Goal: Task Accomplishment & Management: Complete application form

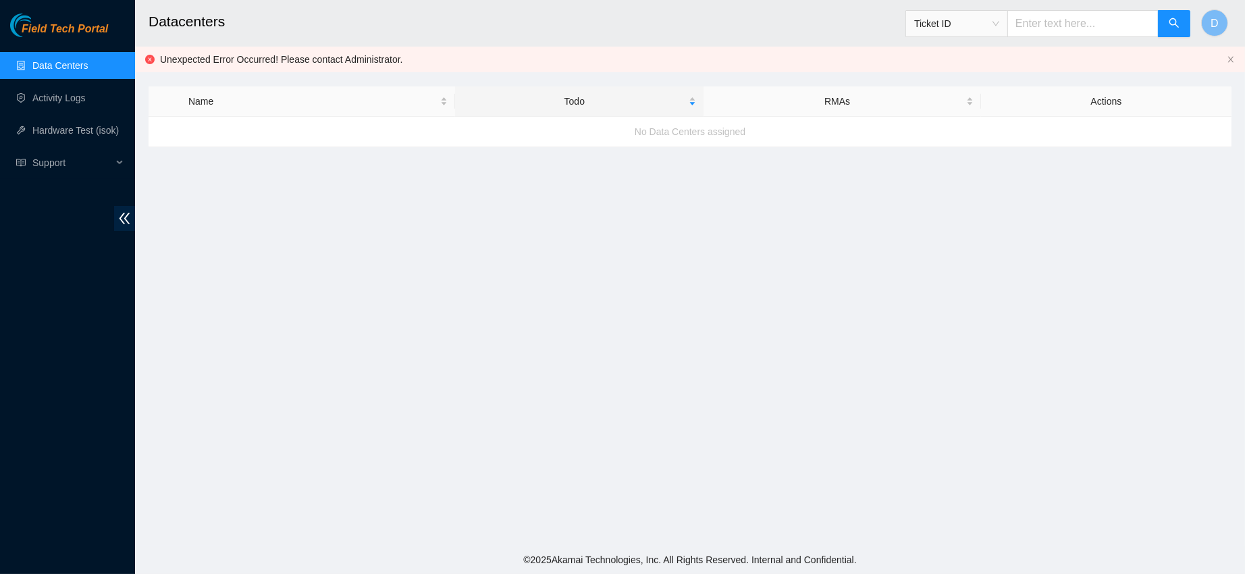
click at [64, 45] on div "Field Tech Portal Data Centers Activity Logs Hardware Test (isok) Support" at bounding box center [67, 294] width 135 height 560
click at [68, 60] on link "Data Centers" at bounding box center [59, 65] width 55 height 11
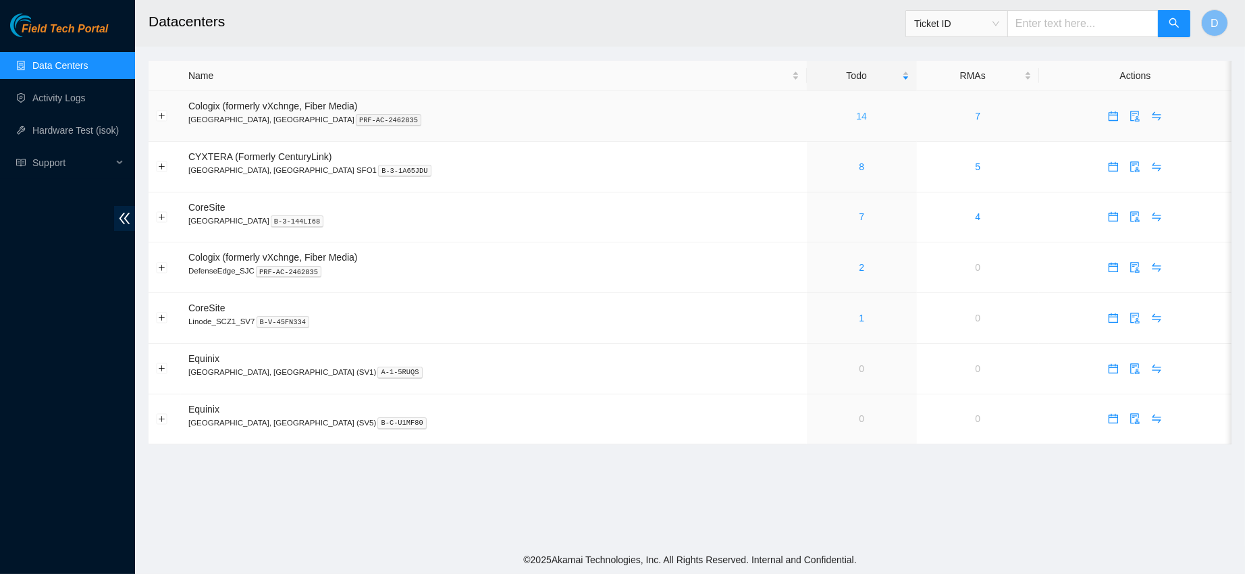
click at [856, 111] on link "14" at bounding box center [861, 116] width 11 height 11
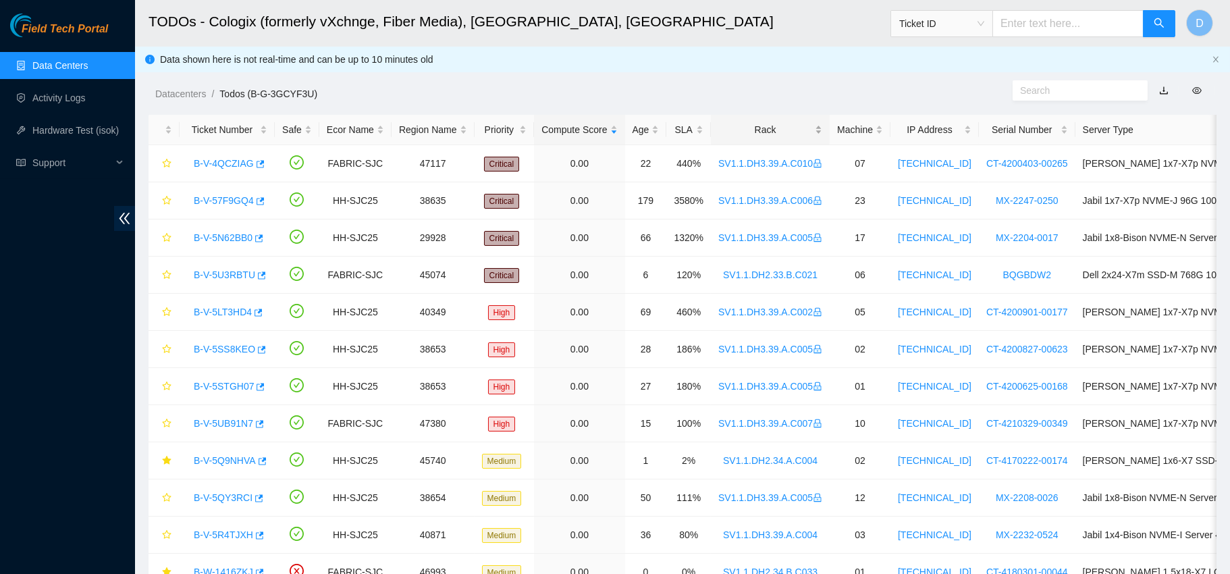
click at [747, 124] on div "Rack" at bounding box center [771, 129] width 104 height 15
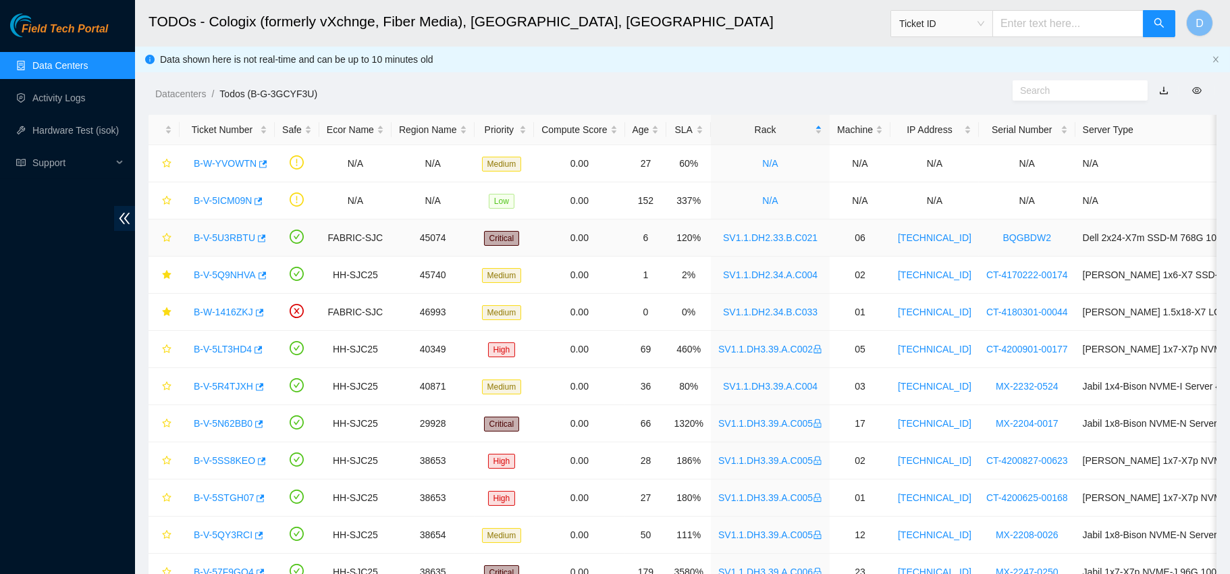
click at [223, 239] on link "B-V-5U3RBTU" at bounding box center [224, 237] width 61 height 11
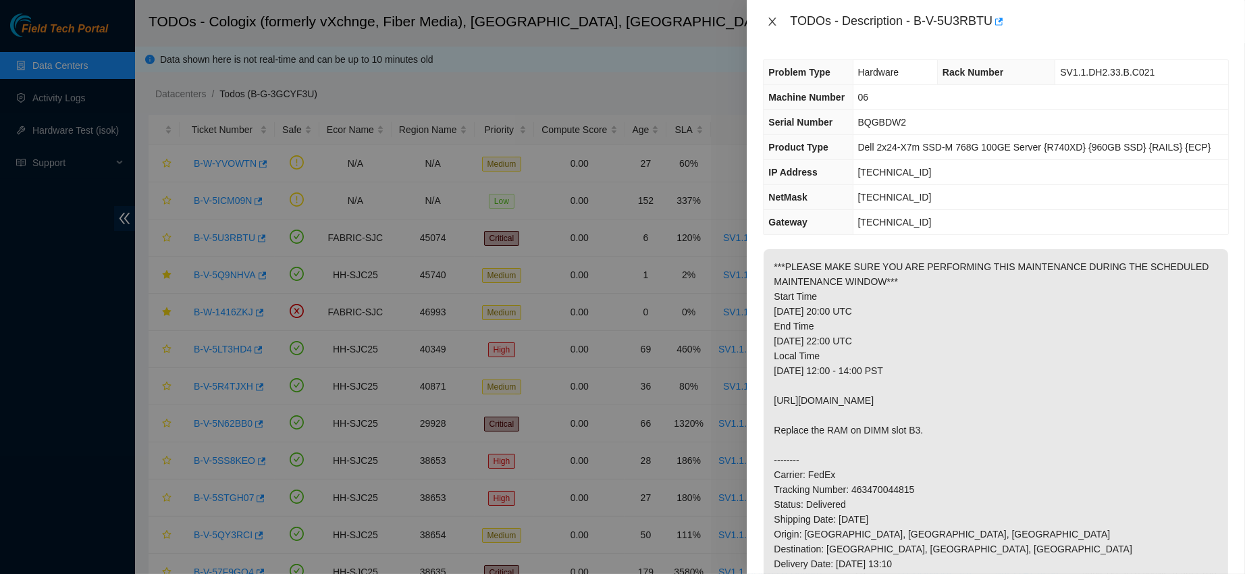
click at [765, 25] on button "Close" at bounding box center [772, 22] width 19 height 13
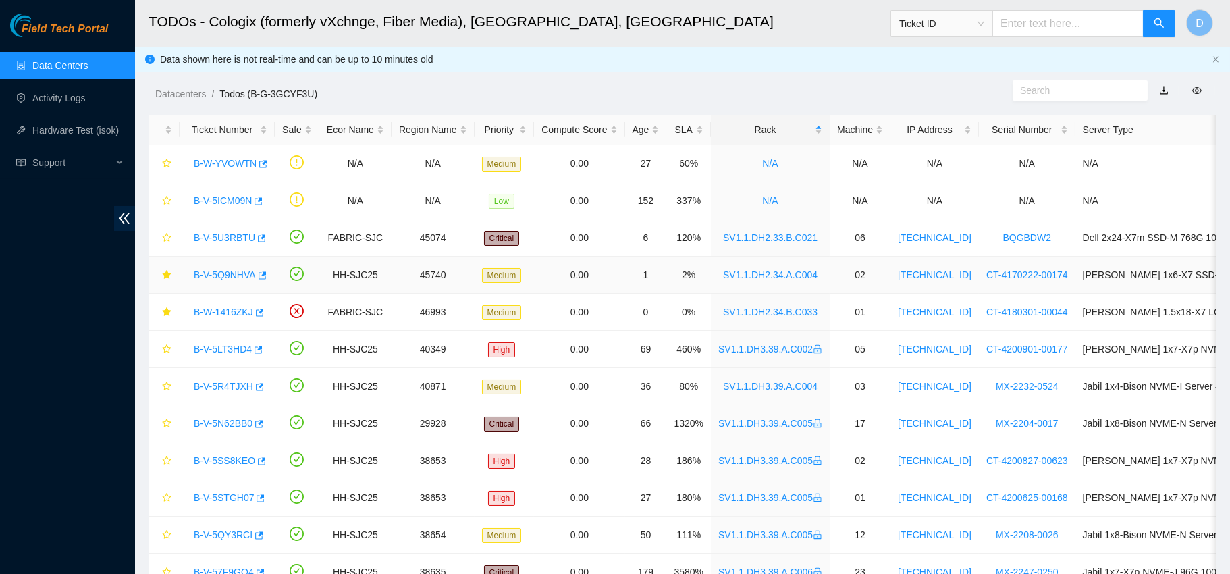
click at [214, 274] on link "B-V-5Q9NHVA" at bounding box center [225, 274] width 62 height 11
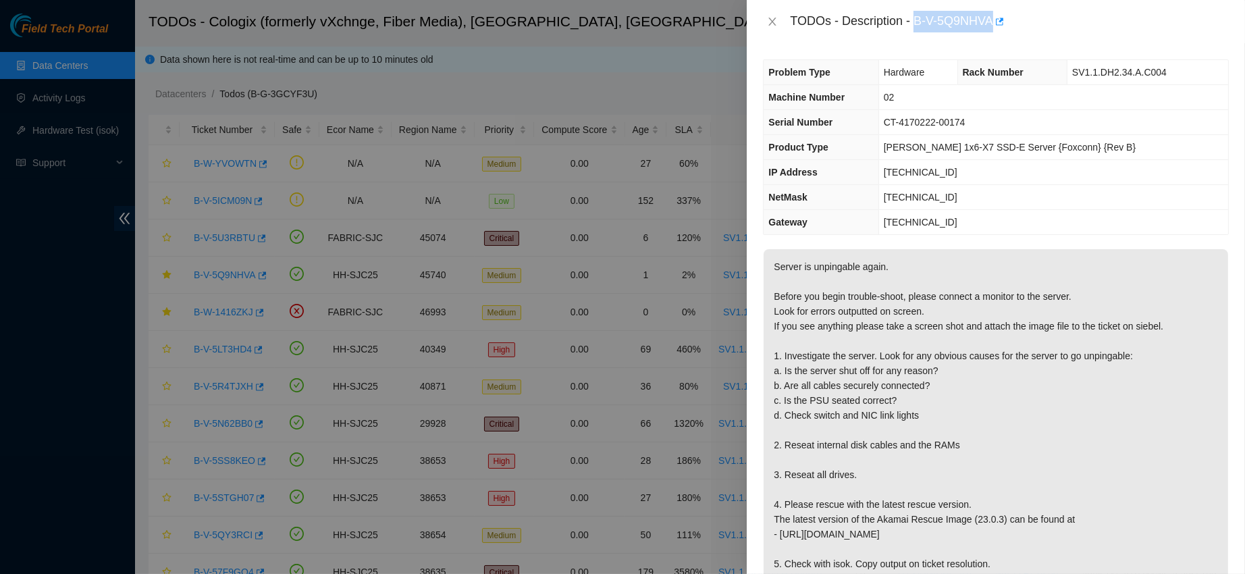
drag, startPoint x: 958, startPoint y: 14, endPoint x: 1060, endPoint y: 32, distance: 103.0
click at [1060, 32] on div "TODOs - Description - B-V-5Q9NHVA" at bounding box center [996, 21] width 498 height 43
copy div "B-V-5Q9NHVA"
click at [771, 21] on icon "close" at bounding box center [772, 21] width 11 height 11
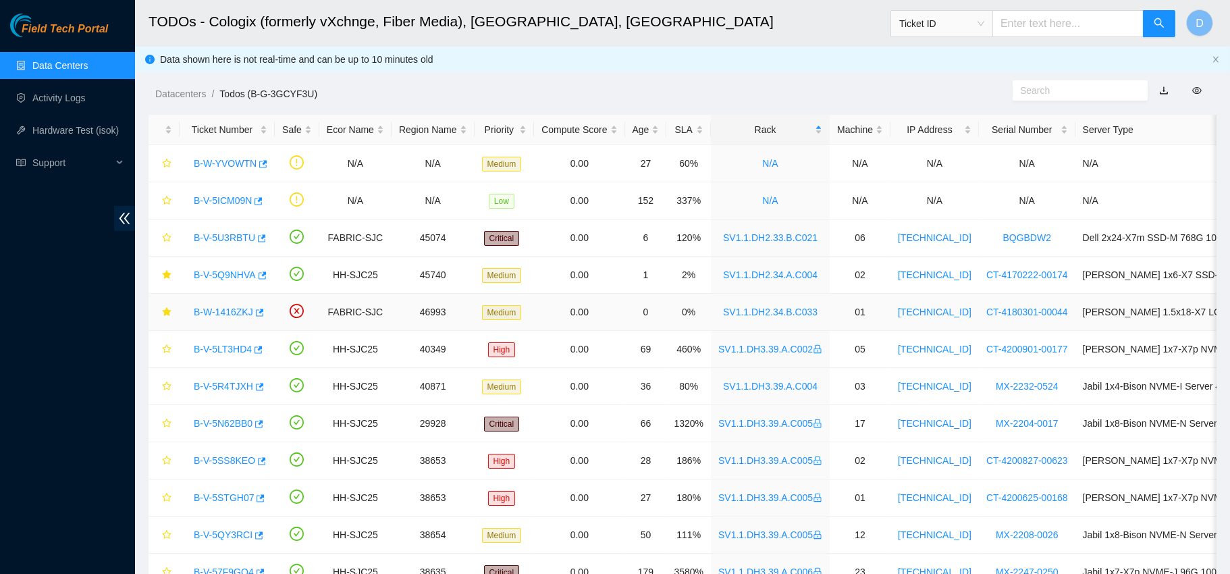
click at [219, 313] on link "B-W-1416ZKJ" at bounding box center [223, 312] width 59 height 11
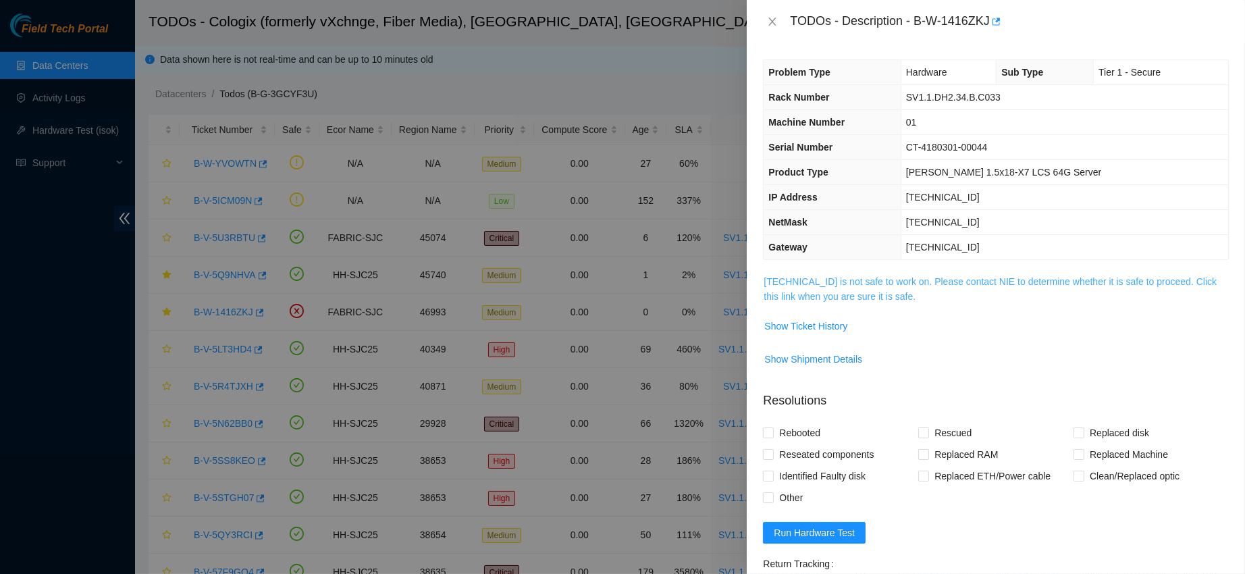
click at [867, 276] on link "[TECHNICAL_ID] is not safe to work on. Please contact NIE to determine whether …" at bounding box center [990, 289] width 453 height 26
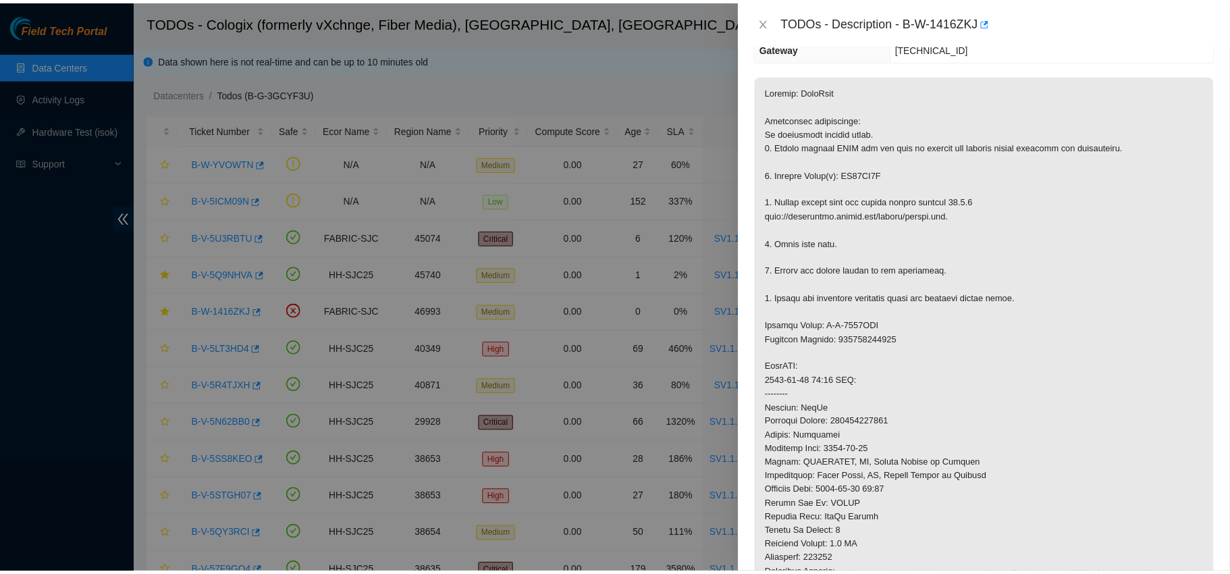
scroll to position [190, 0]
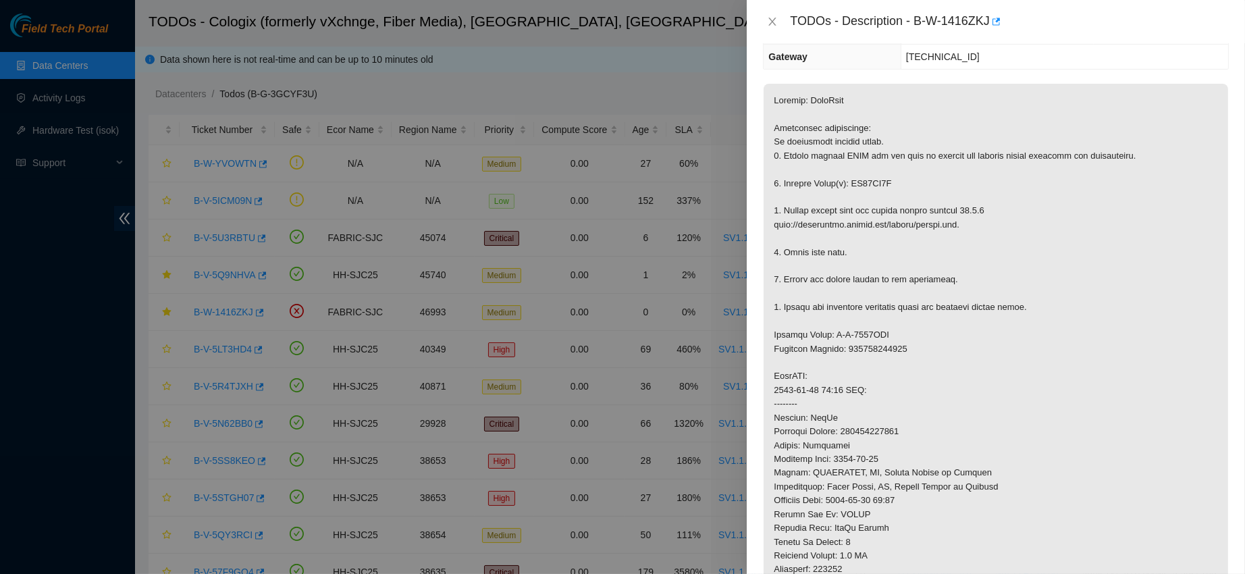
click at [771, 28] on div "TODOs - Description - B-W-1416ZKJ" at bounding box center [996, 22] width 466 height 22
click at [771, 25] on icon "close" at bounding box center [772, 21] width 11 height 11
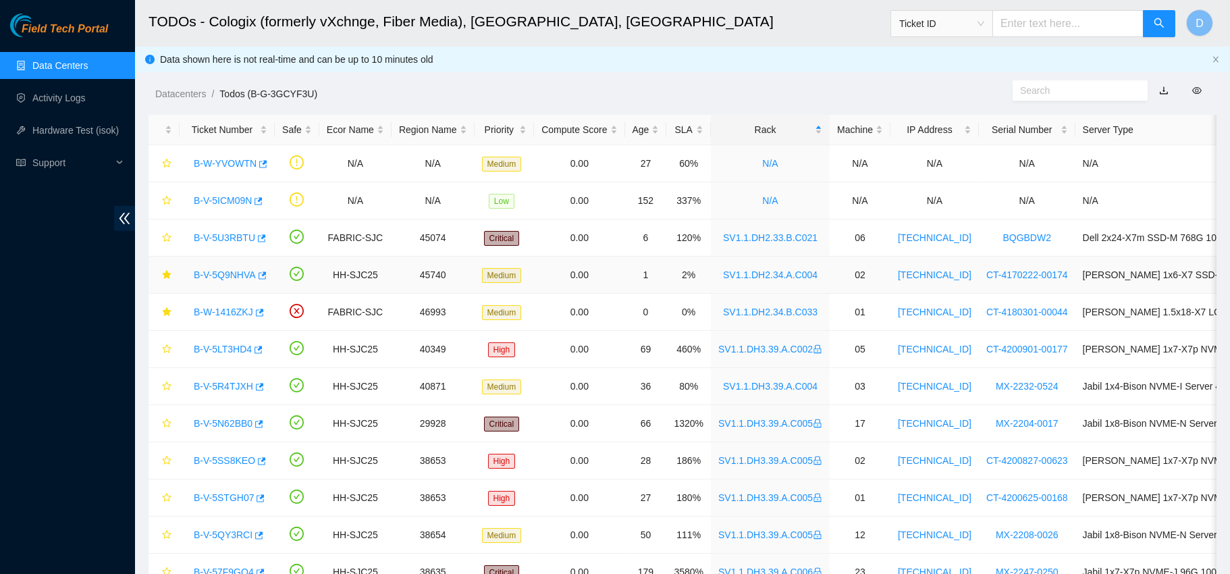
click at [221, 276] on link "B-V-5Q9NHVA" at bounding box center [225, 274] width 62 height 11
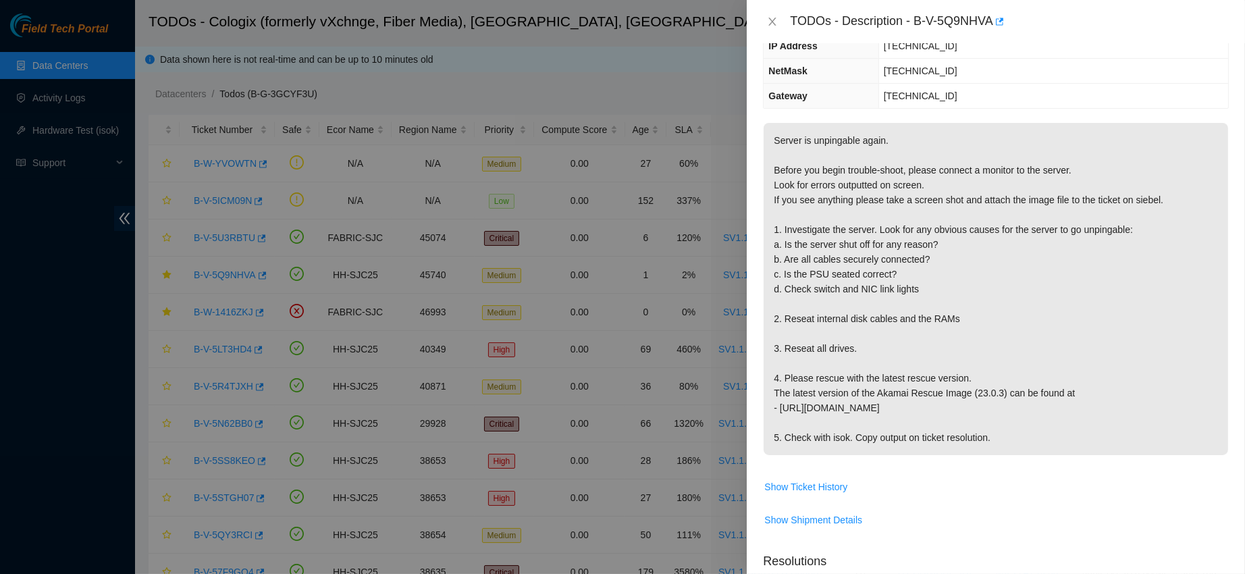
scroll to position [126, 0]
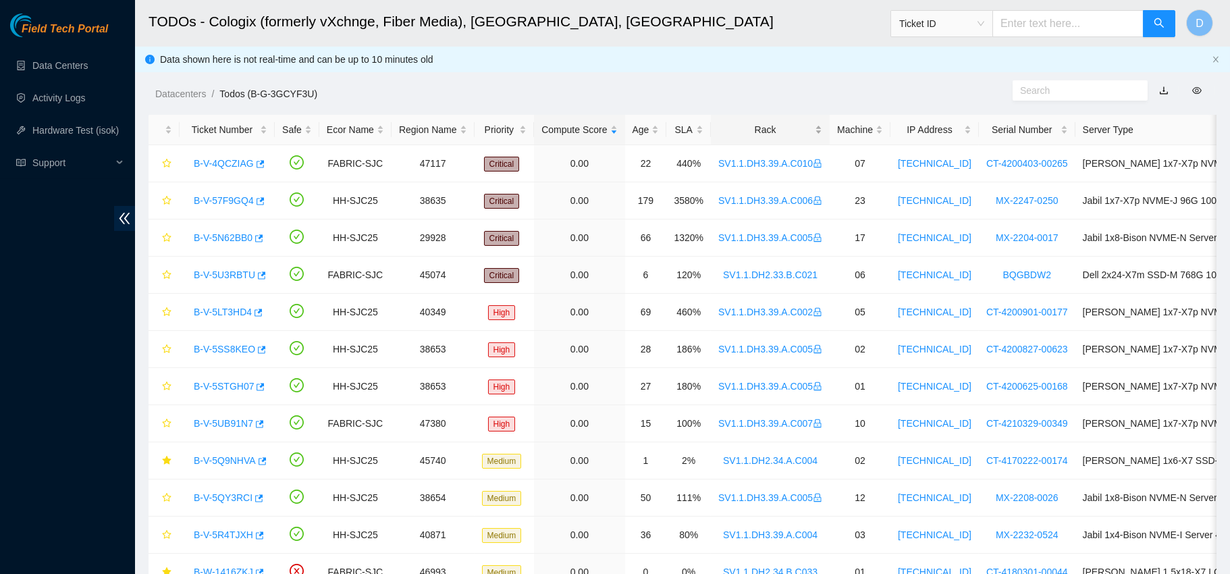
click at [724, 128] on div "Rack" at bounding box center [771, 129] width 104 height 15
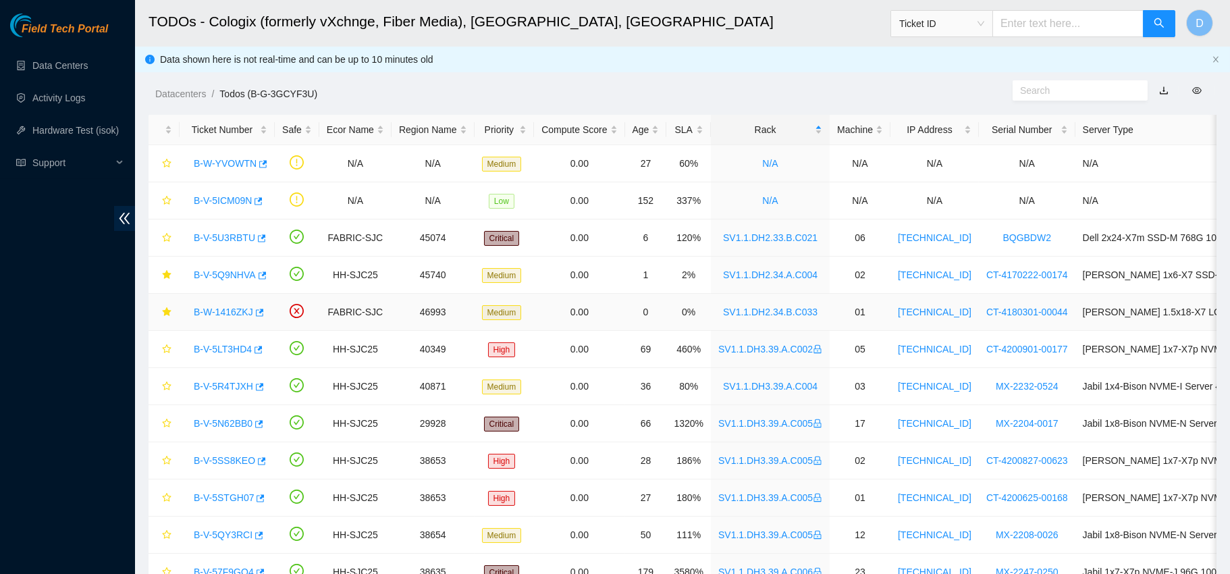
click at [210, 309] on link "B-W-1416ZKJ" at bounding box center [223, 312] width 59 height 11
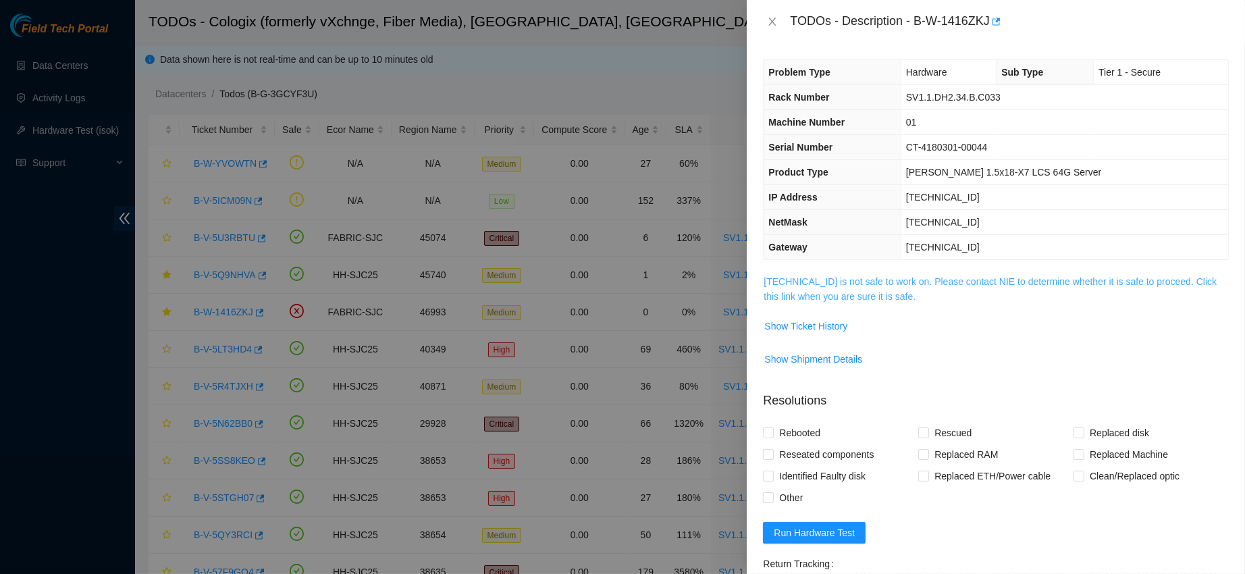
click at [815, 279] on link "23.40.199.97 is not safe to work on. Please contact NIE to determine whether it…" at bounding box center [990, 289] width 453 height 26
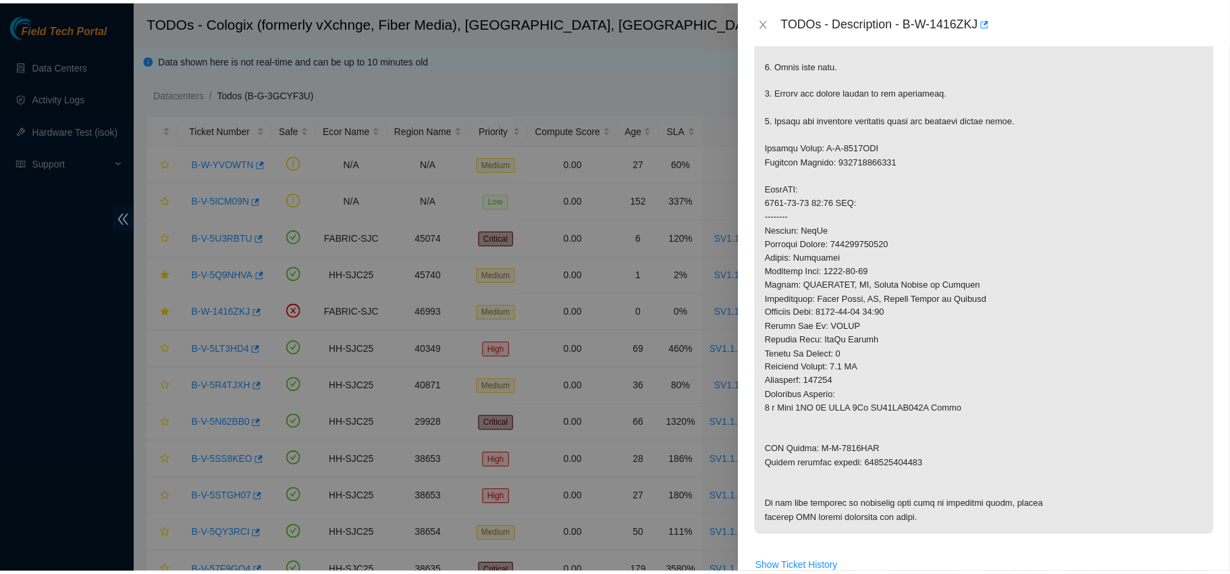
scroll to position [380, 0]
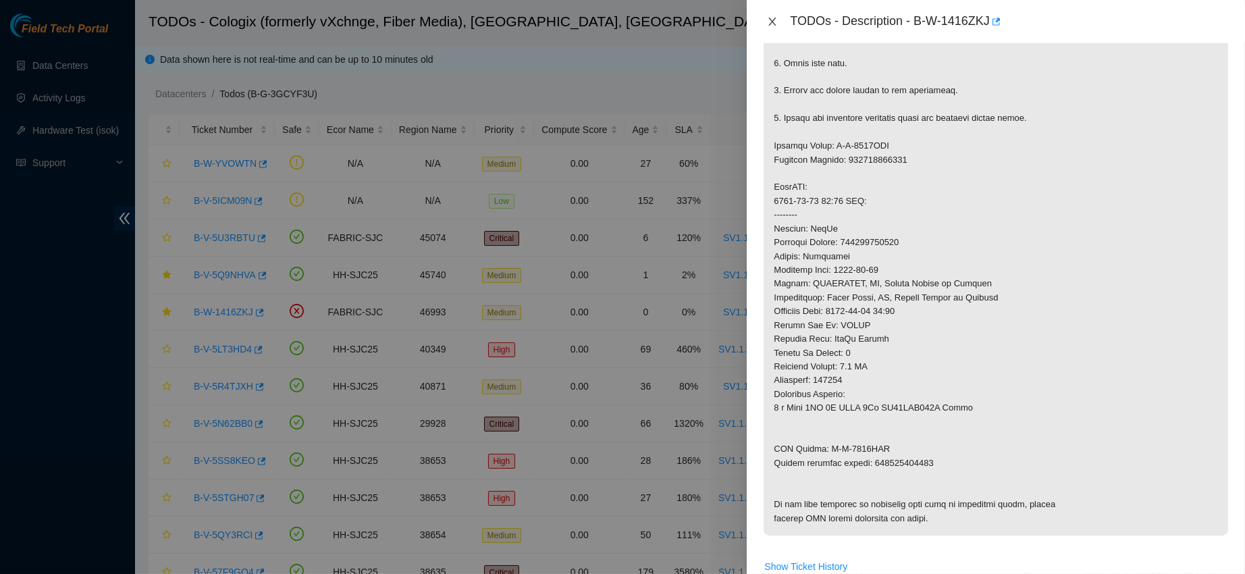
click at [768, 24] on icon "close" at bounding box center [772, 21] width 11 height 11
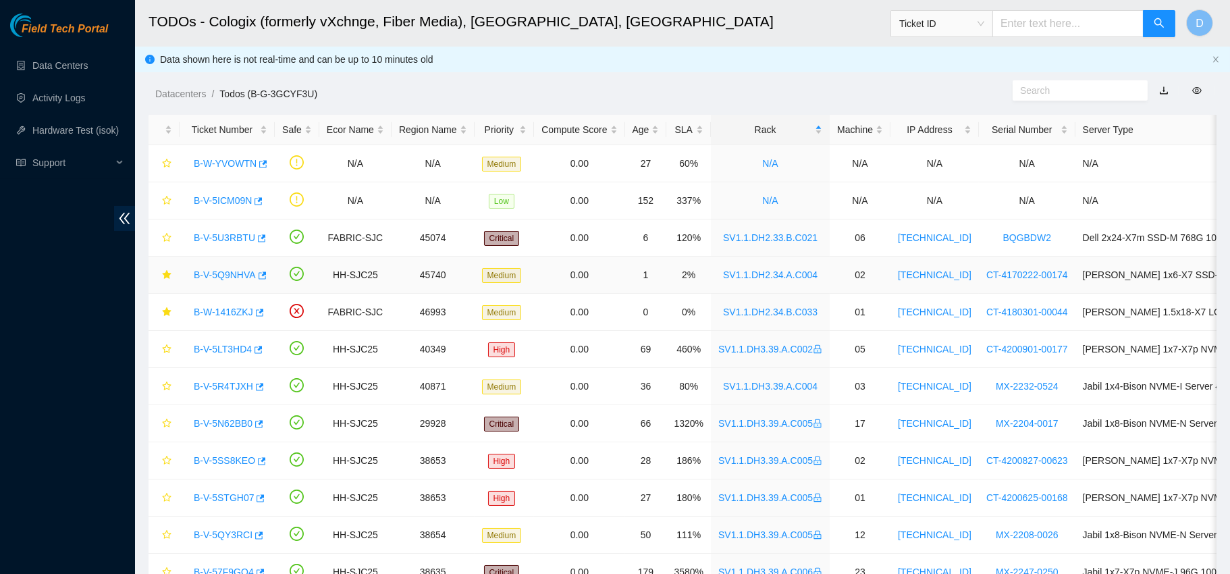
click at [223, 276] on link "B-V-5Q9NHVA" at bounding box center [225, 274] width 62 height 11
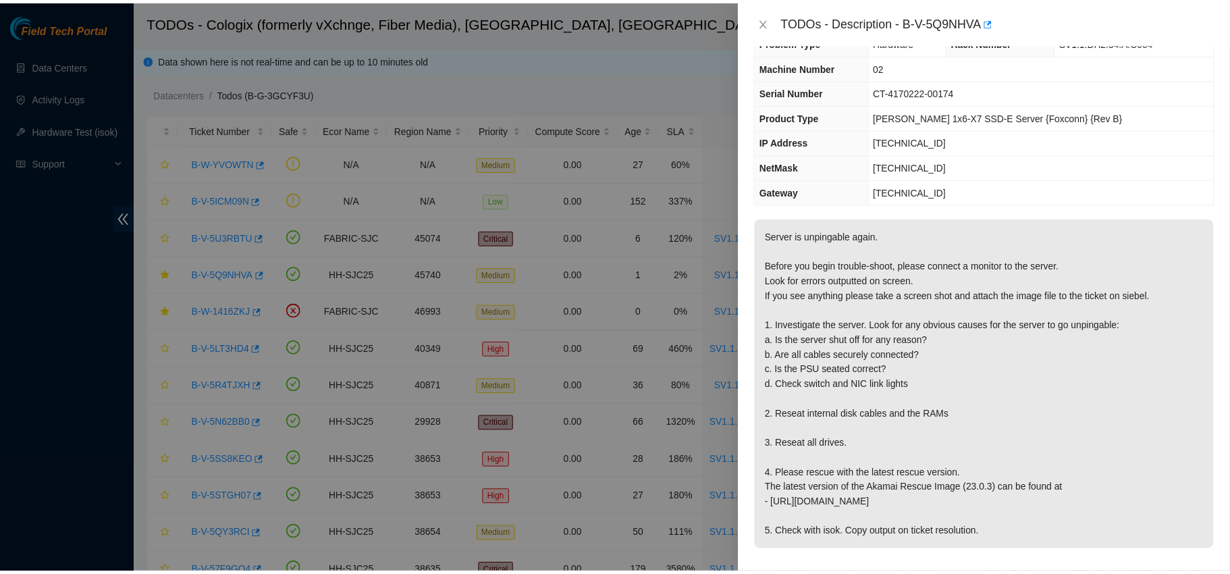
scroll to position [0, 0]
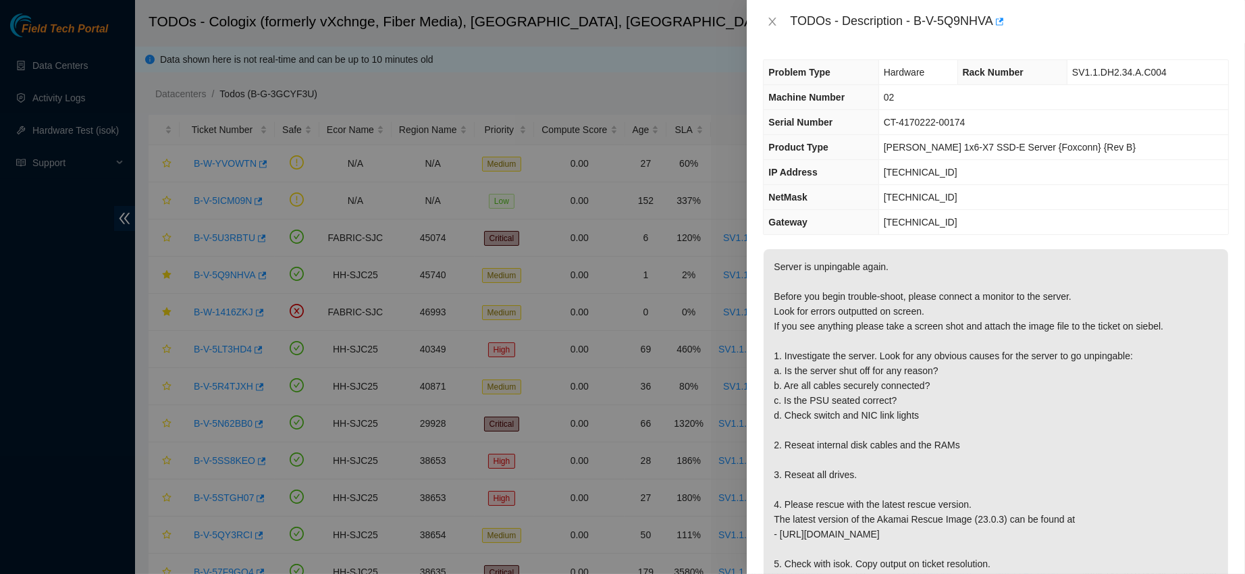
click at [775, 9] on div "TODOs - Description - B-V-5Q9NHVA" at bounding box center [996, 21] width 498 height 43
click at [774, 16] on icon "close" at bounding box center [772, 21] width 11 height 11
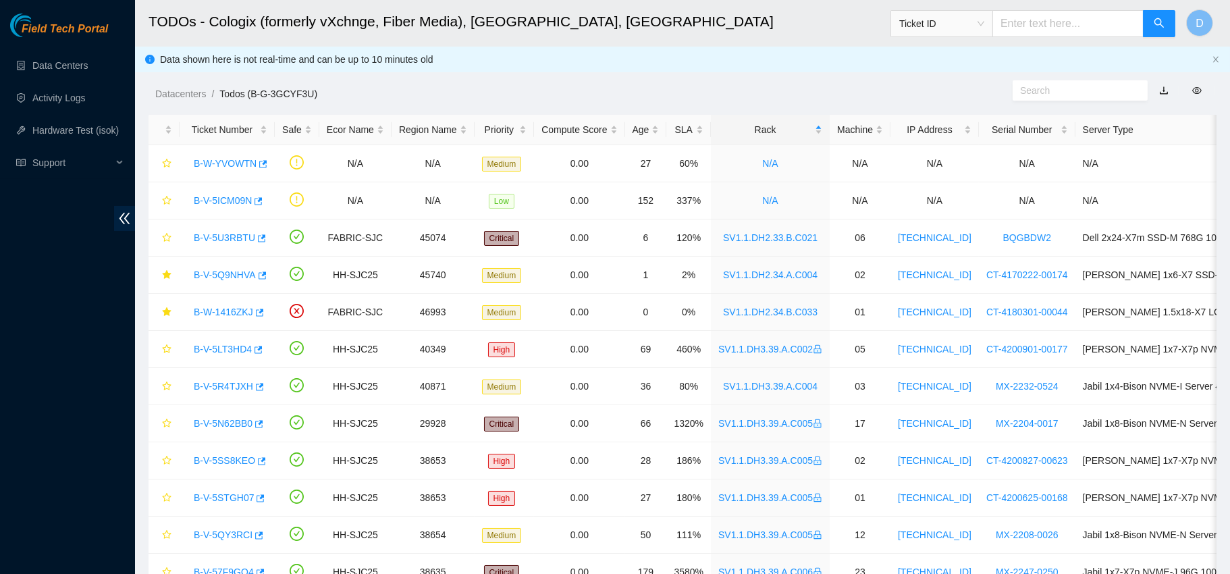
click at [75, 34] on span "Field Tech Portal" at bounding box center [65, 29] width 86 height 13
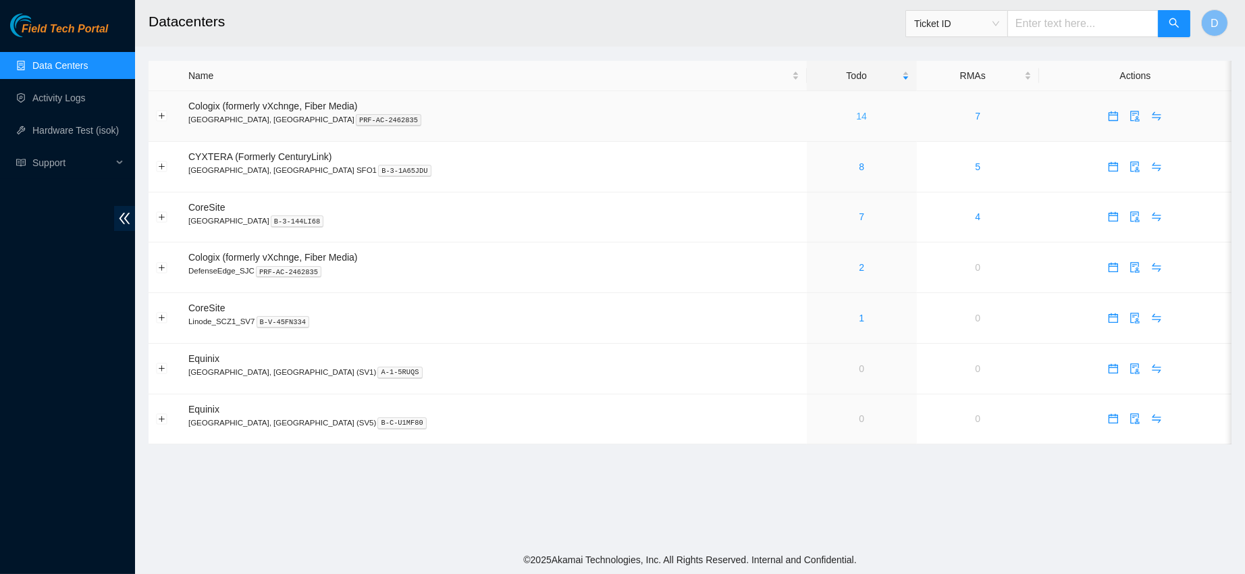
click at [856, 120] on link "14" at bounding box center [861, 116] width 11 height 11
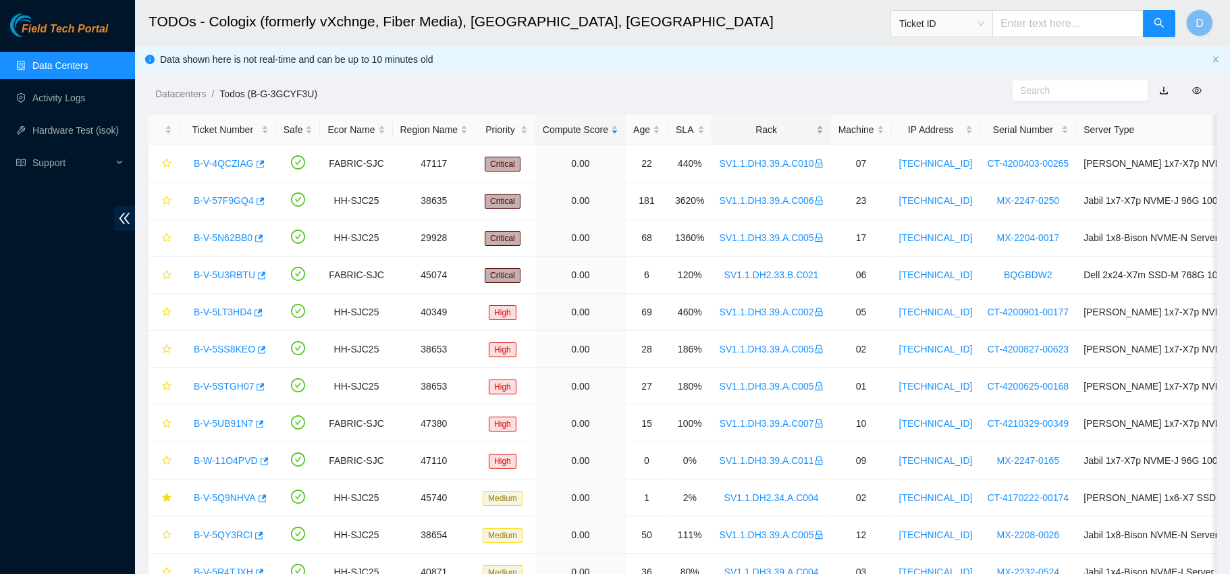
click at [771, 122] on div "Rack" at bounding box center [772, 129] width 104 height 15
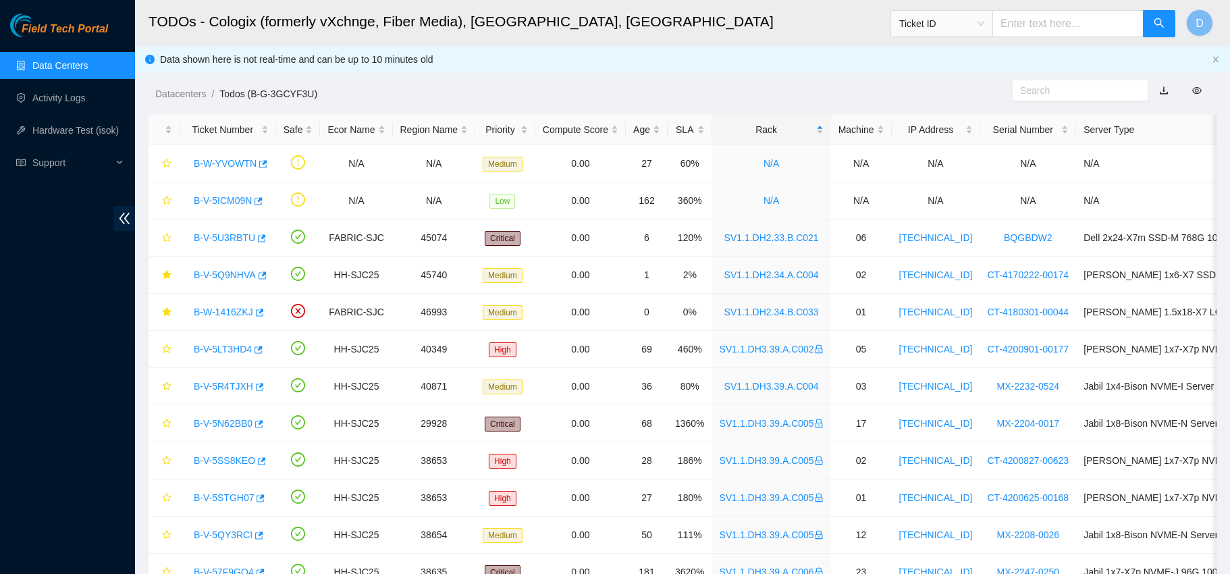
click at [84, 60] on link "Data Centers" at bounding box center [59, 65] width 55 height 11
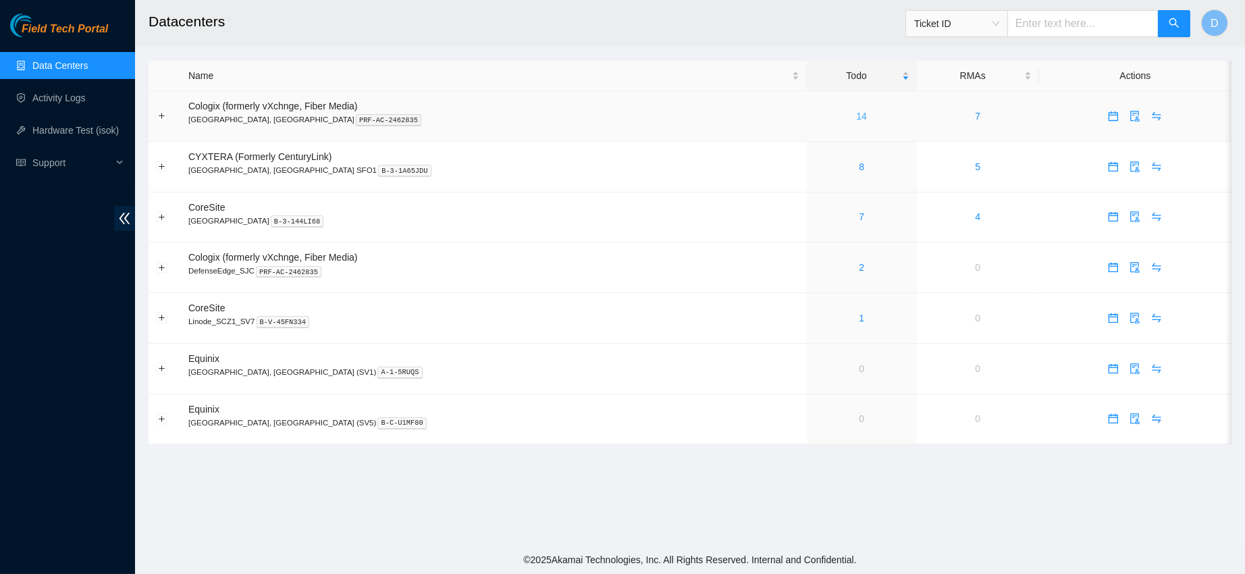
click at [856, 118] on link "14" at bounding box center [861, 116] width 11 height 11
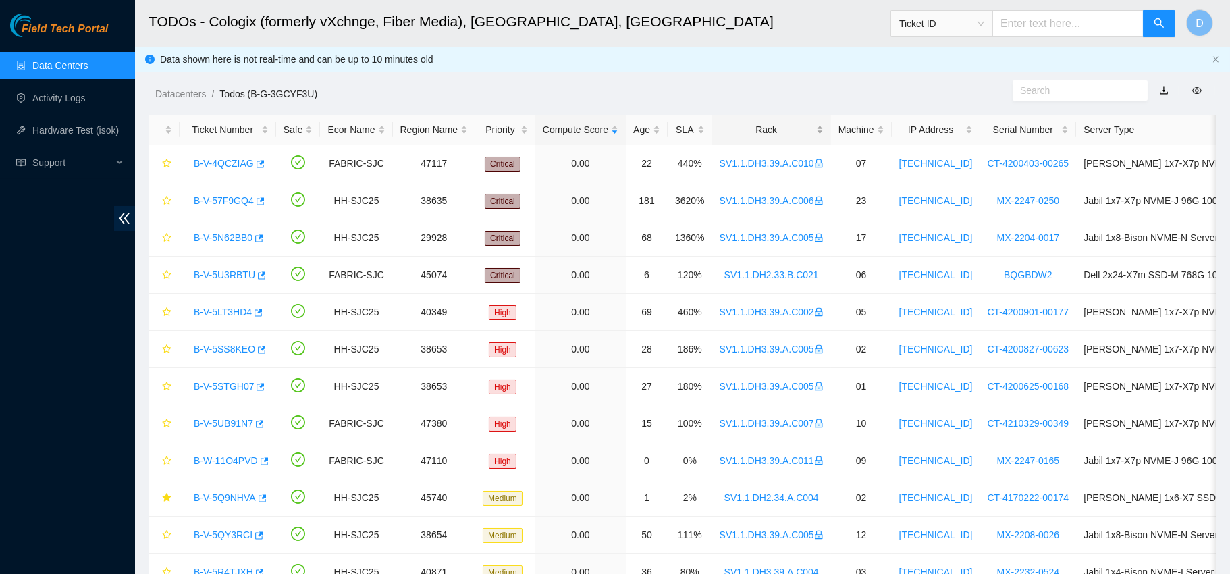
click at [758, 123] on div "Rack" at bounding box center [772, 129] width 104 height 15
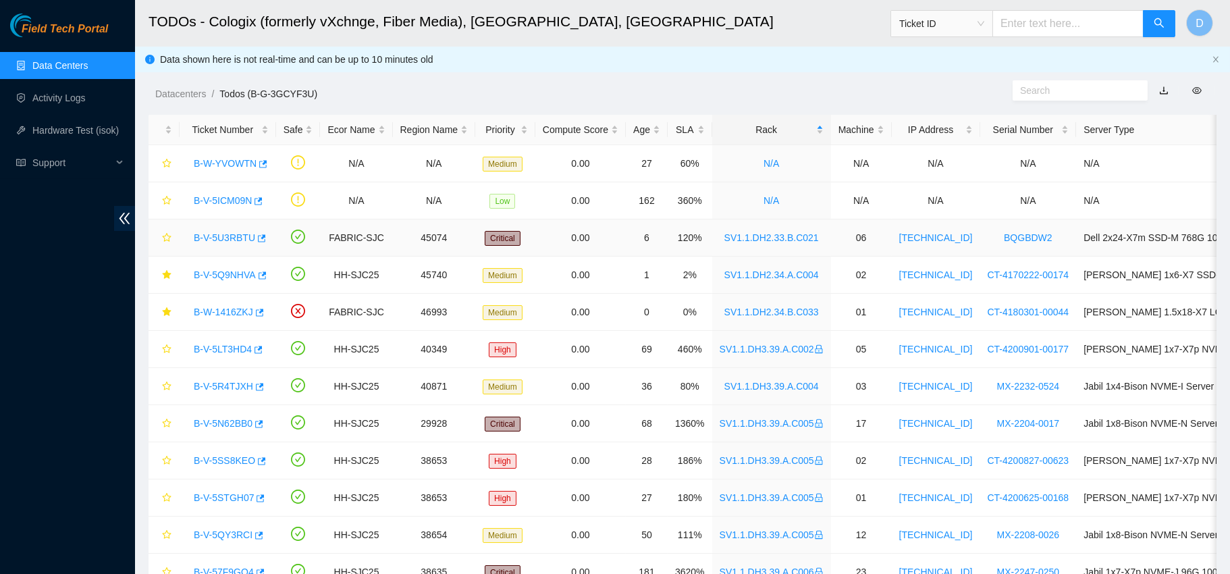
click at [209, 234] on link "B-V-5U3RBTU" at bounding box center [224, 237] width 61 height 11
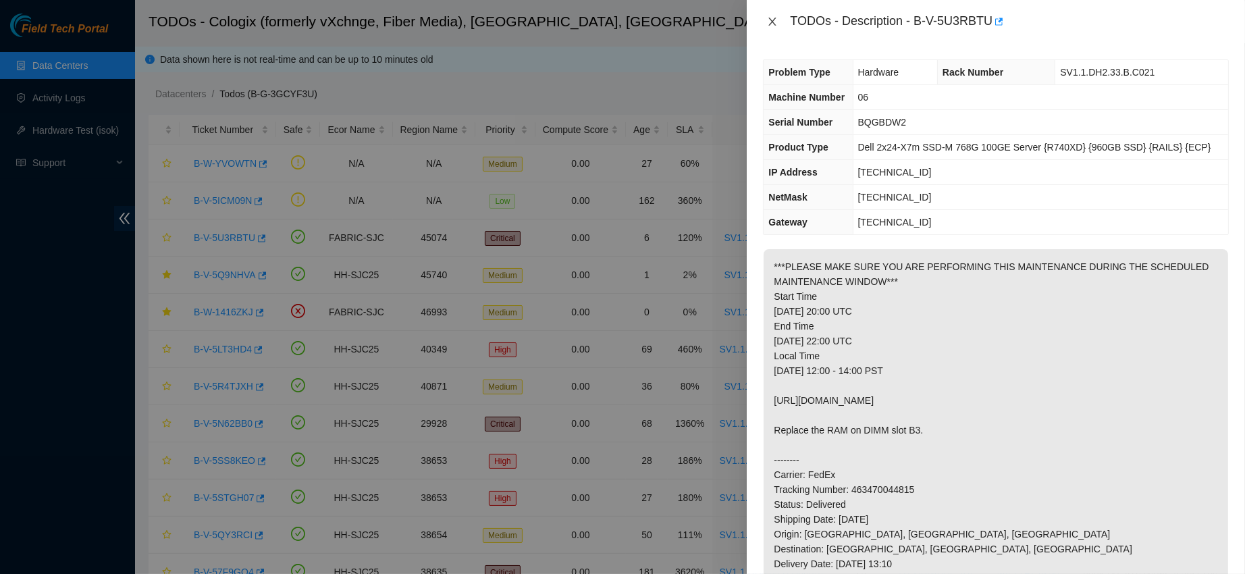
click at [773, 18] on icon "close" at bounding box center [772, 21] width 11 height 11
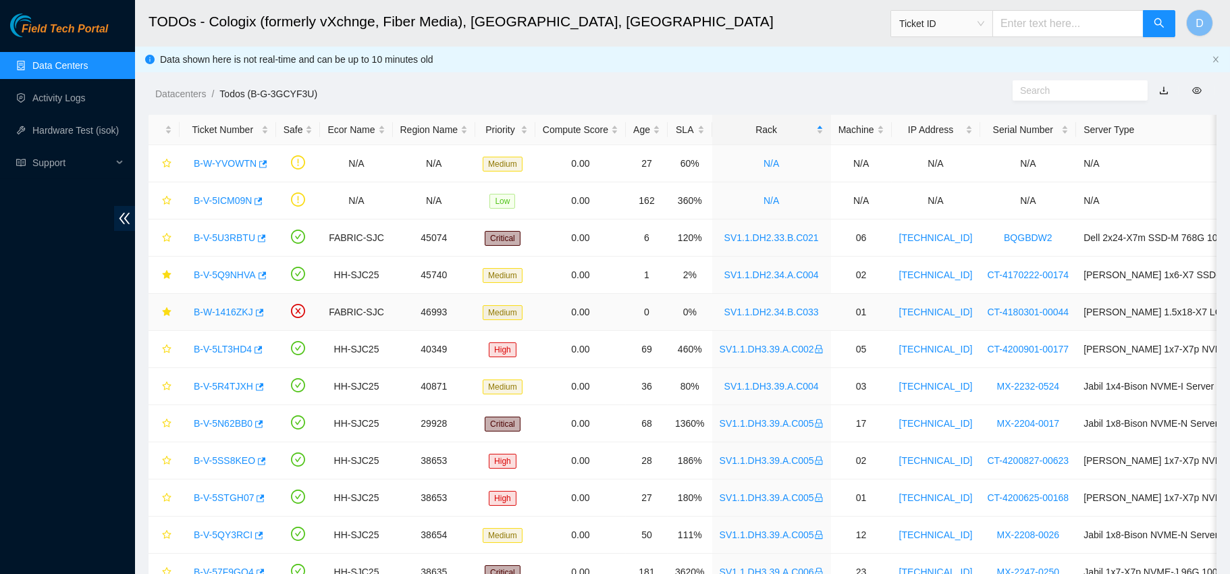
click at [235, 309] on link "B-W-1416ZKJ" at bounding box center [223, 312] width 59 height 11
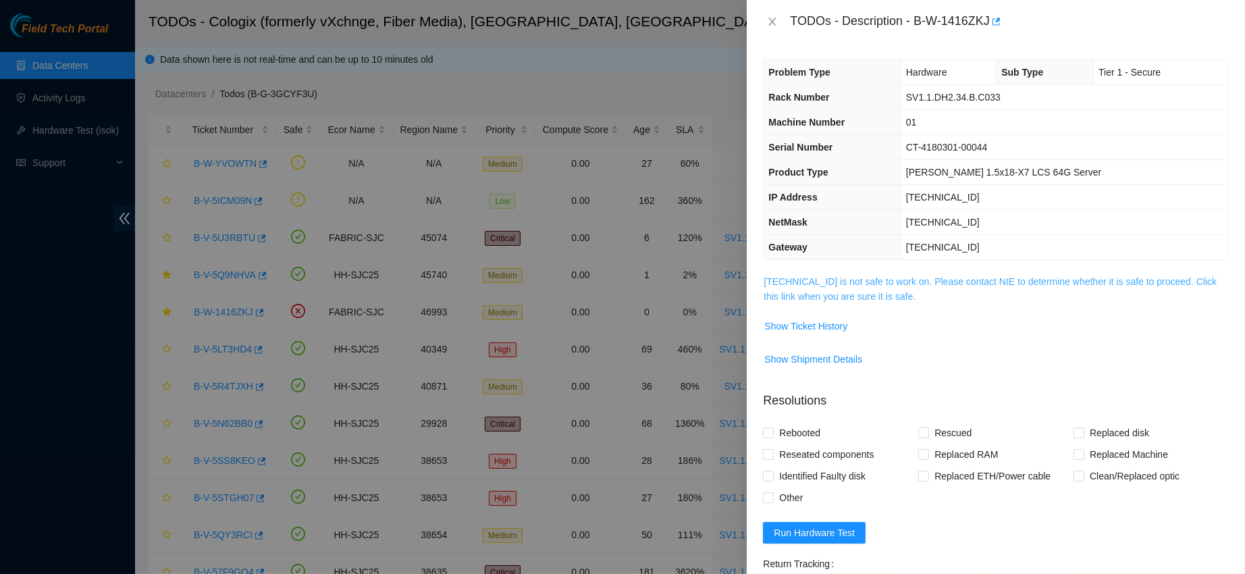
click at [892, 276] on link "23.40.199.97 is not safe to work on. Please contact NIE to determine whether it…" at bounding box center [990, 289] width 453 height 26
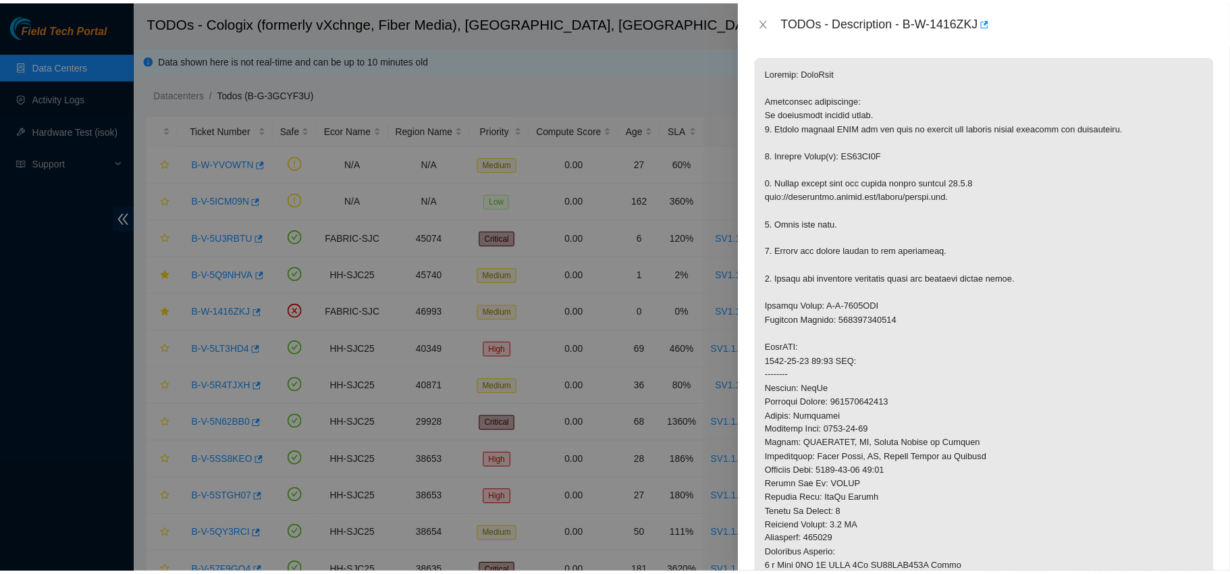
scroll to position [219, 0]
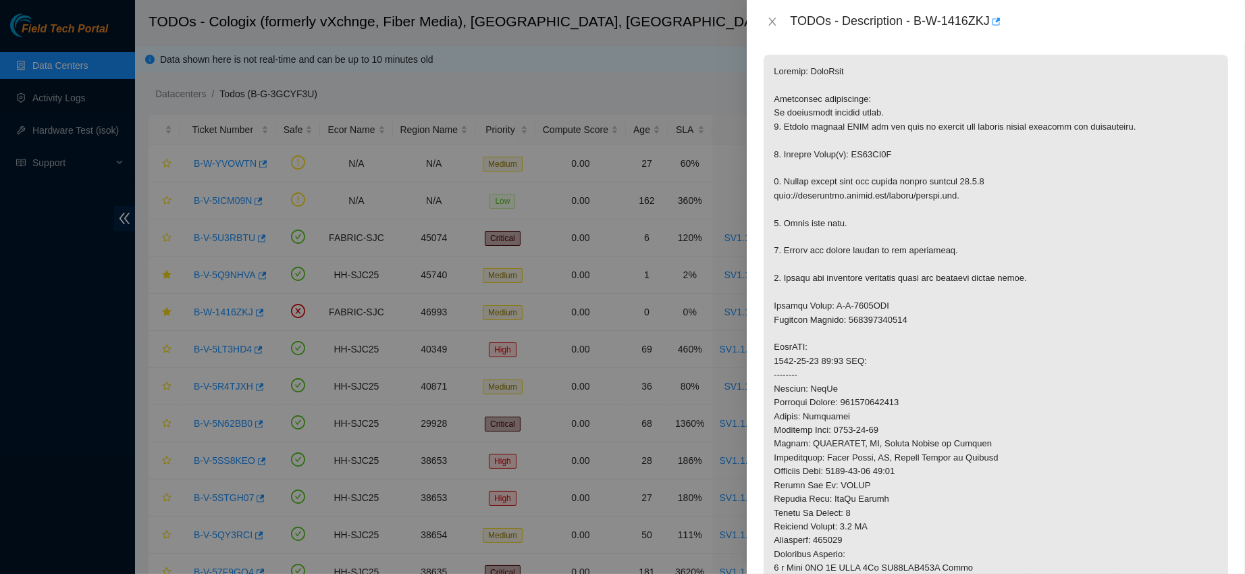
click at [762, 18] on div "TODOs - Description - B-W-1416ZKJ" at bounding box center [996, 21] width 498 height 43
click at [772, 24] on icon "close" at bounding box center [772, 21] width 11 height 11
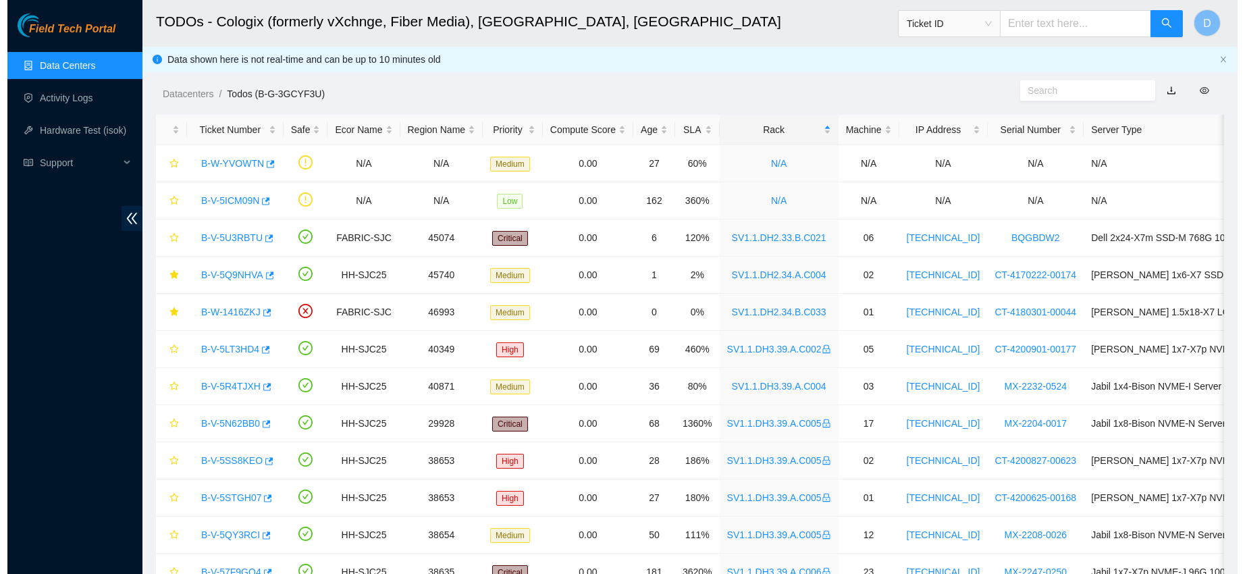
scroll to position [206, 0]
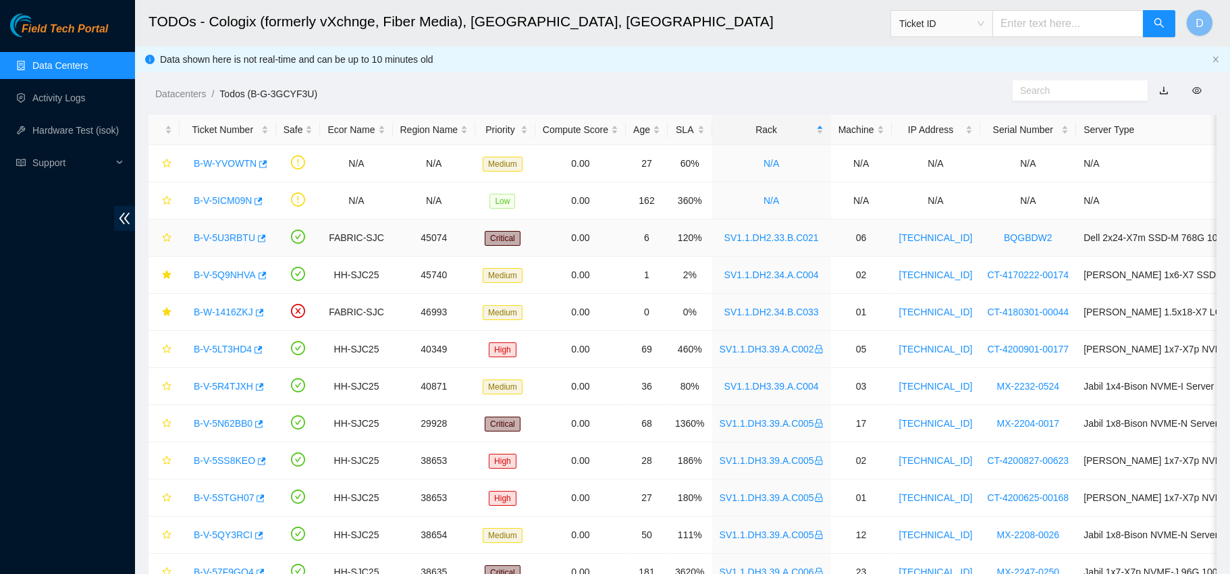
click at [194, 232] on link "B-V-5U3RBTU" at bounding box center [224, 237] width 61 height 11
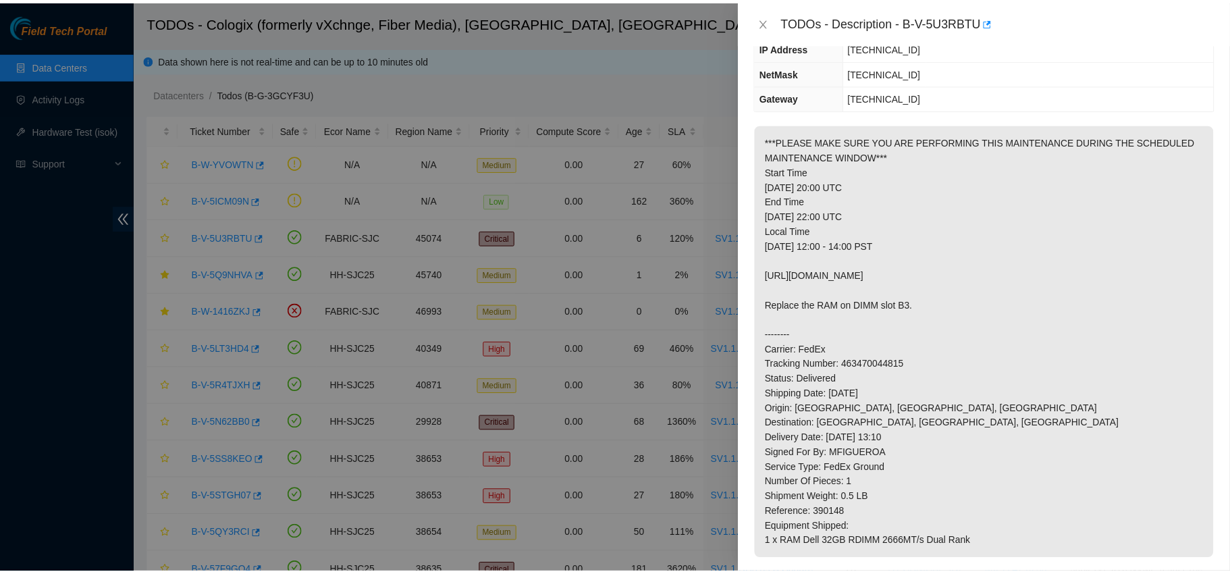
scroll to position [123, 0]
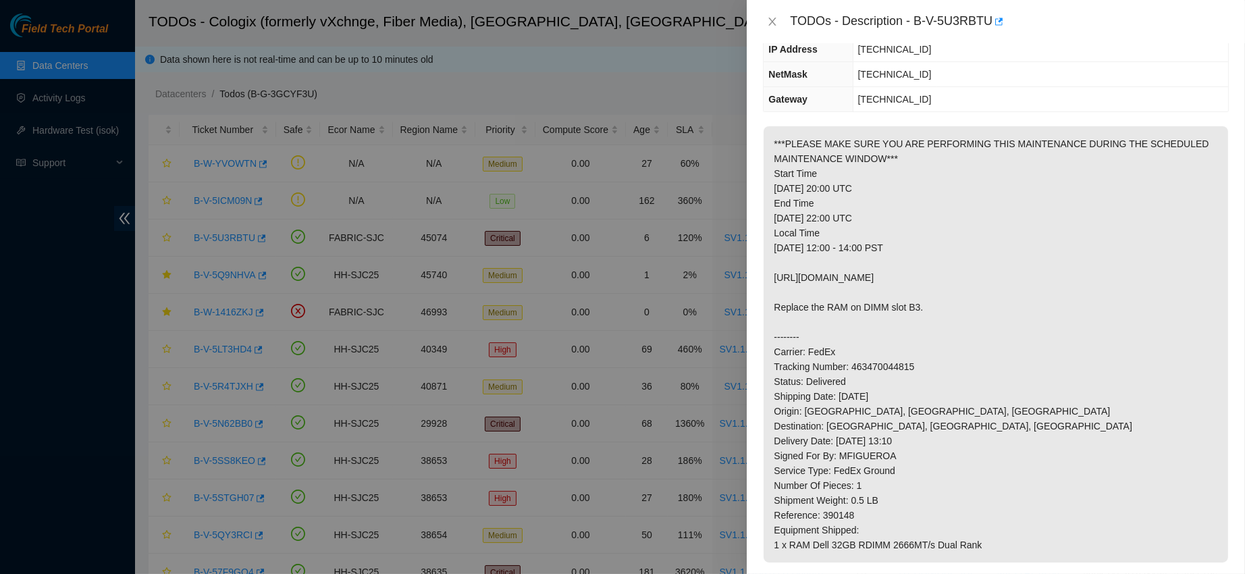
click at [774, 12] on div "TODOs - Description - B-V-5U3RBTU" at bounding box center [996, 22] width 466 height 22
click at [775, 18] on icon "close" at bounding box center [772, 22] width 7 height 8
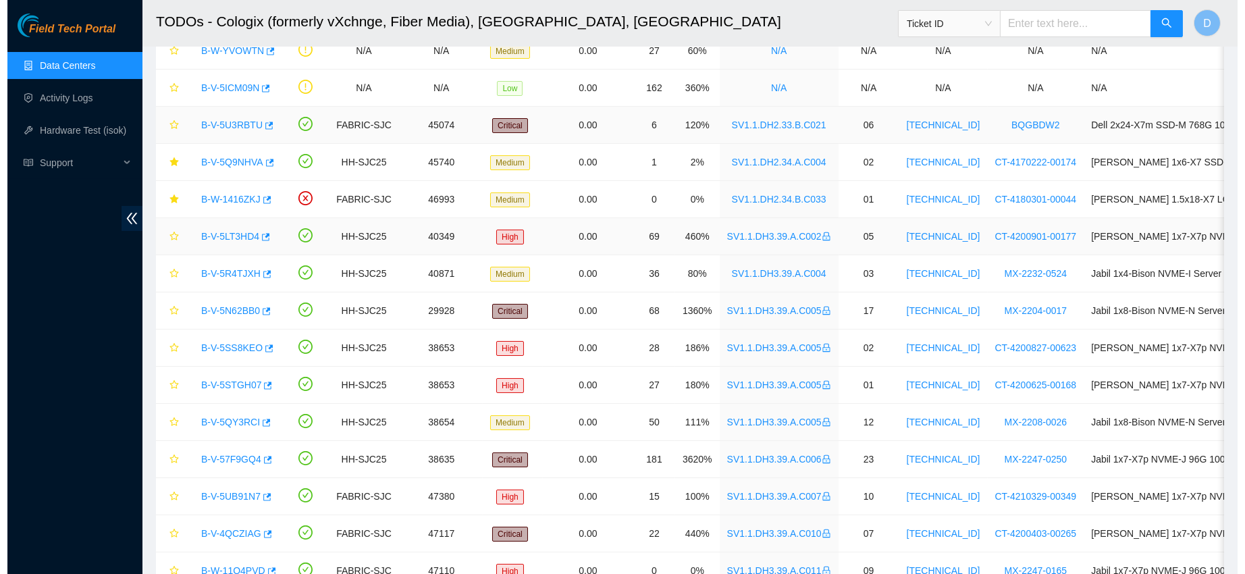
scroll to position [184, 0]
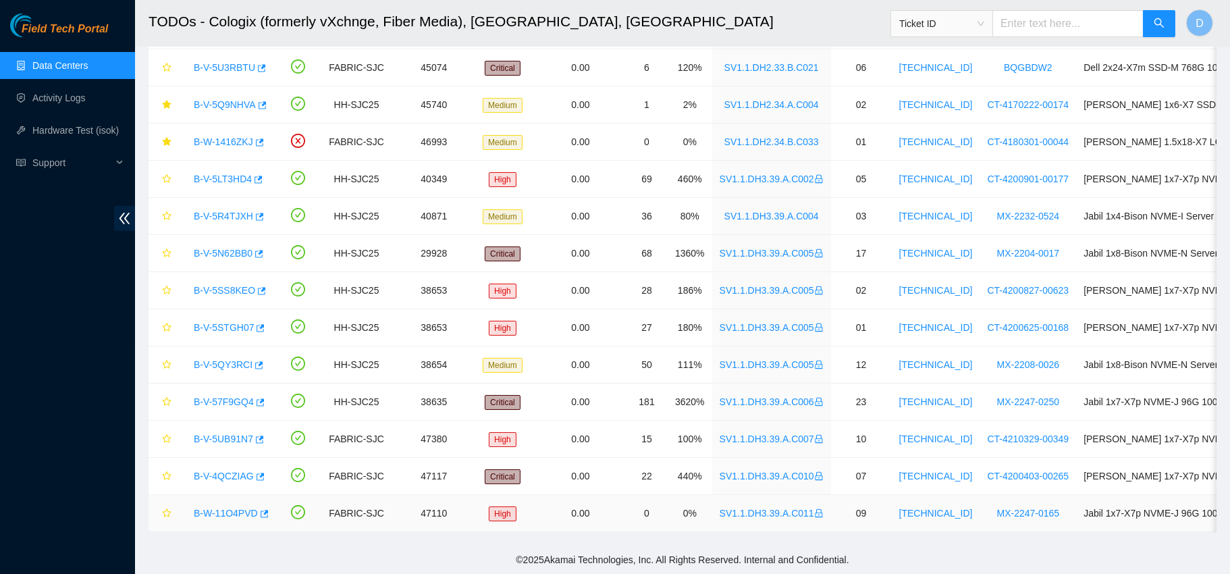
click at [228, 508] on link "B-W-11O4PVD" at bounding box center [226, 513] width 64 height 11
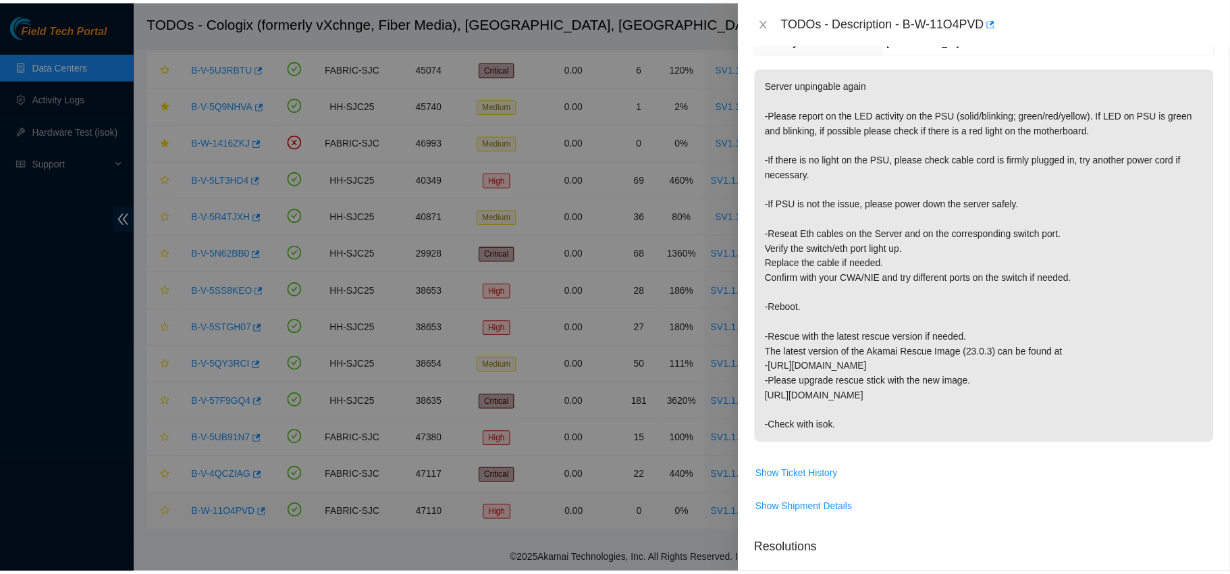
scroll to position [123, 0]
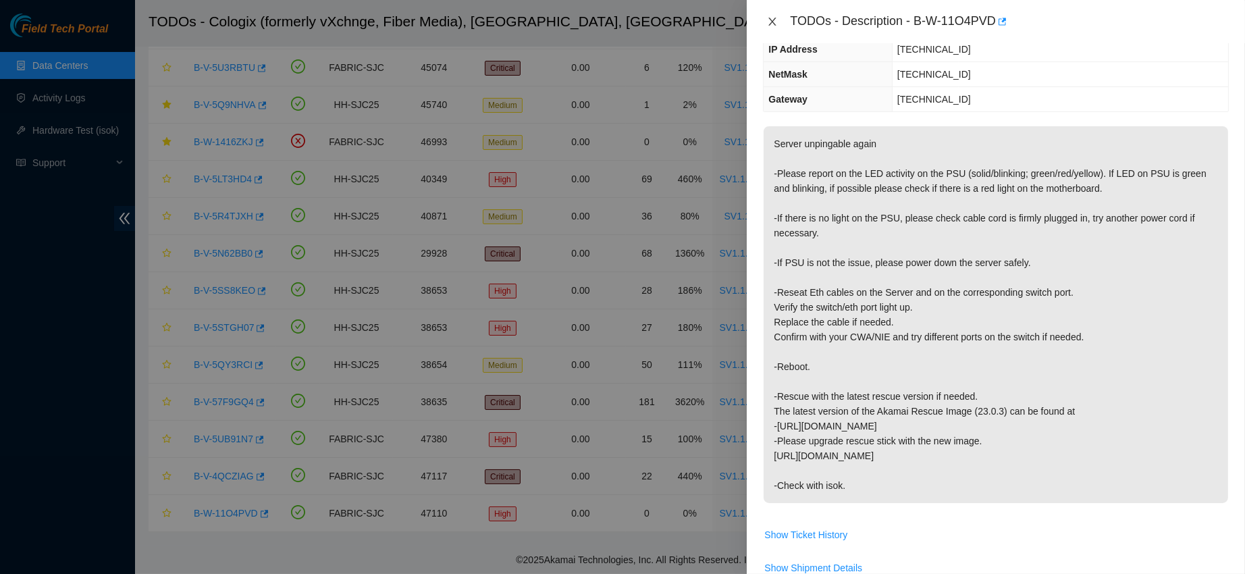
click at [768, 22] on icon "close" at bounding box center [772, 21] width 11 height 11
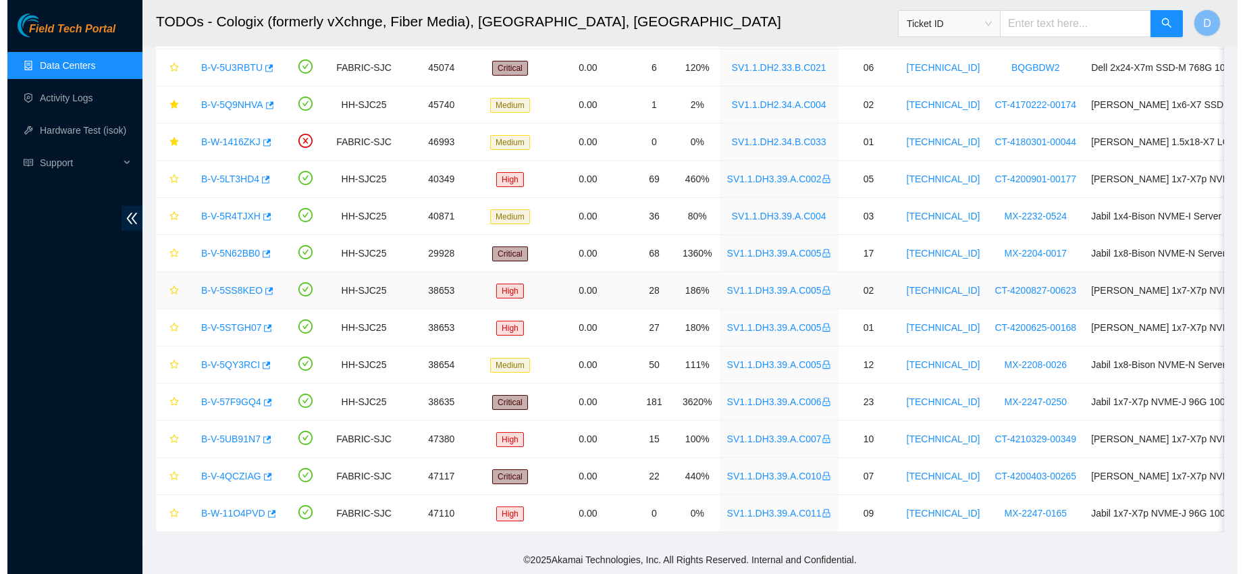
scroll to position [182, 0]
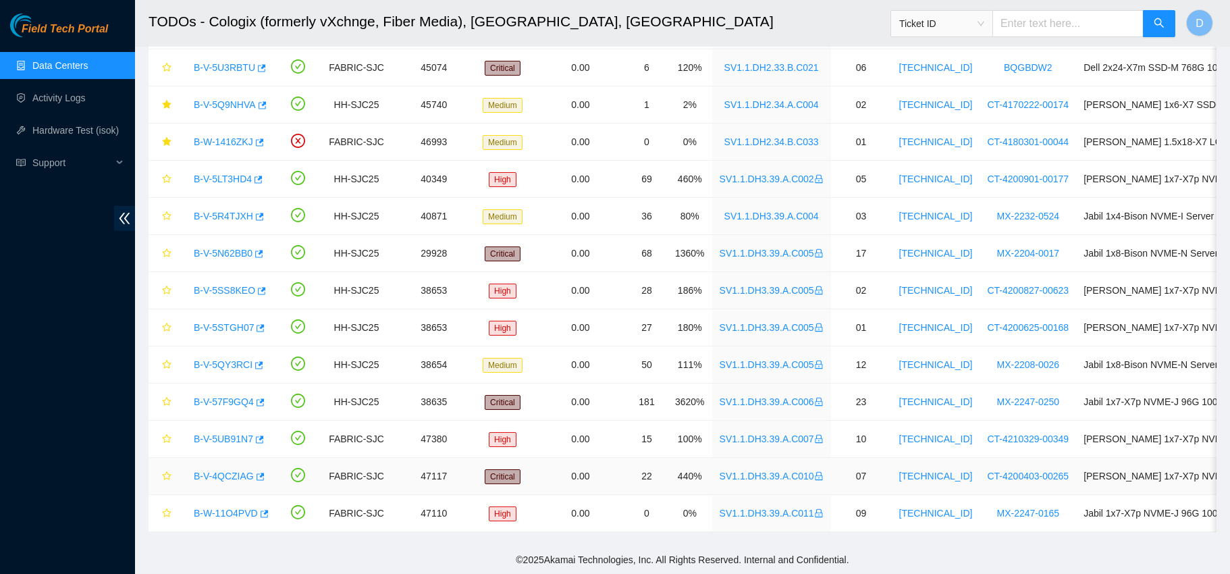
click at [236, 471] on link "B-V-4QCZIAG" at bounding box center [224, 476] width 60 height 11
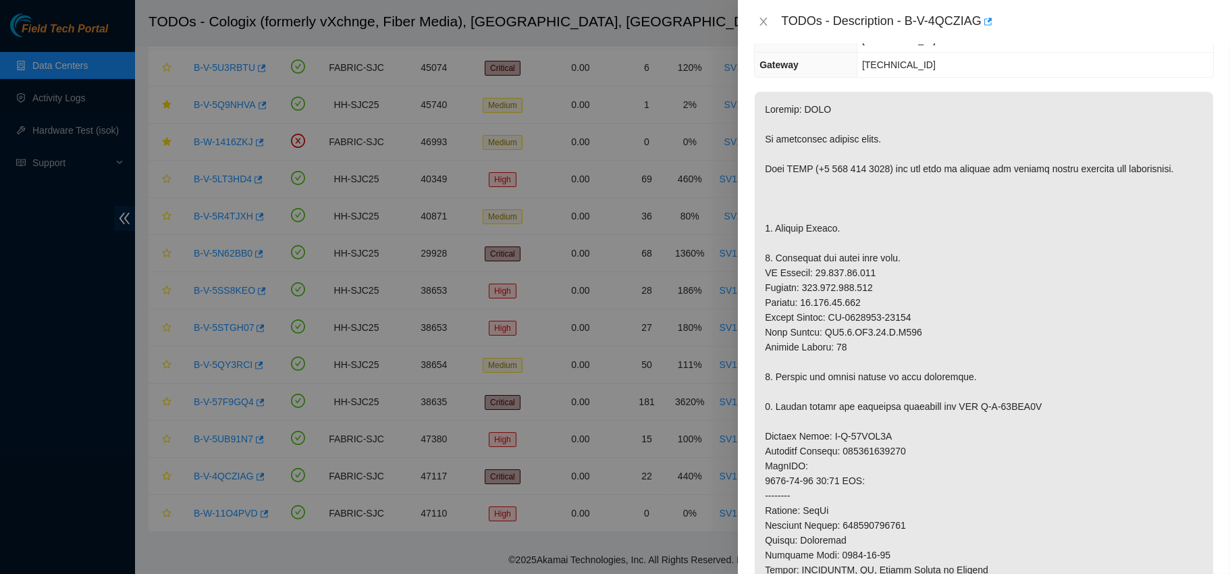
scroll to position [123, 0]
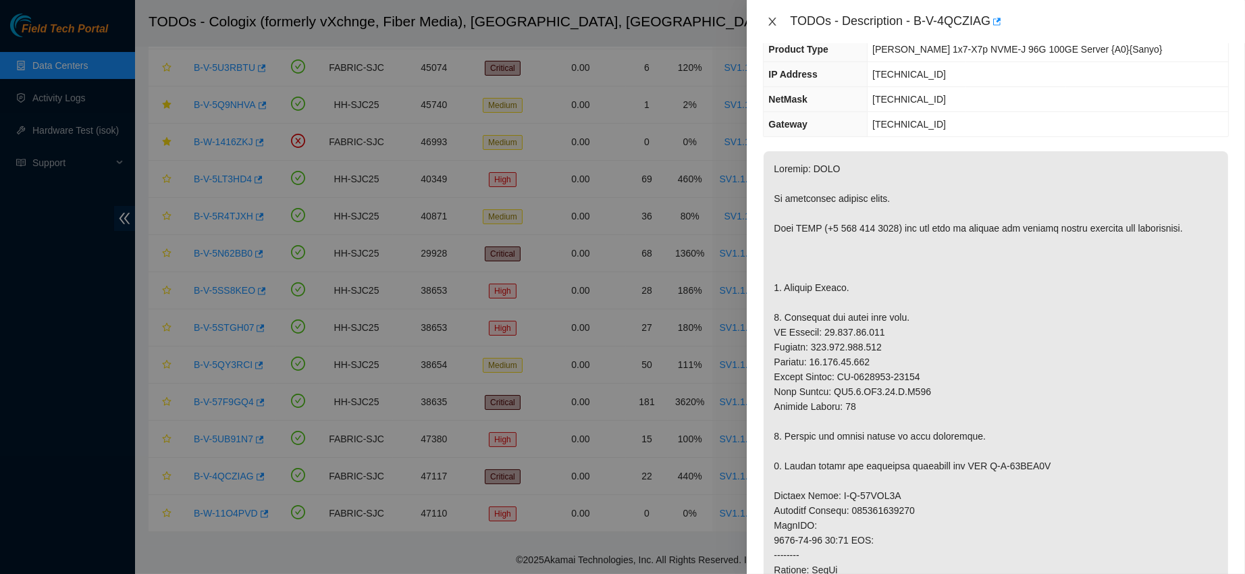
click at [770, 20] on icon "close" at bounding box center [772, 21] width 11 height 11
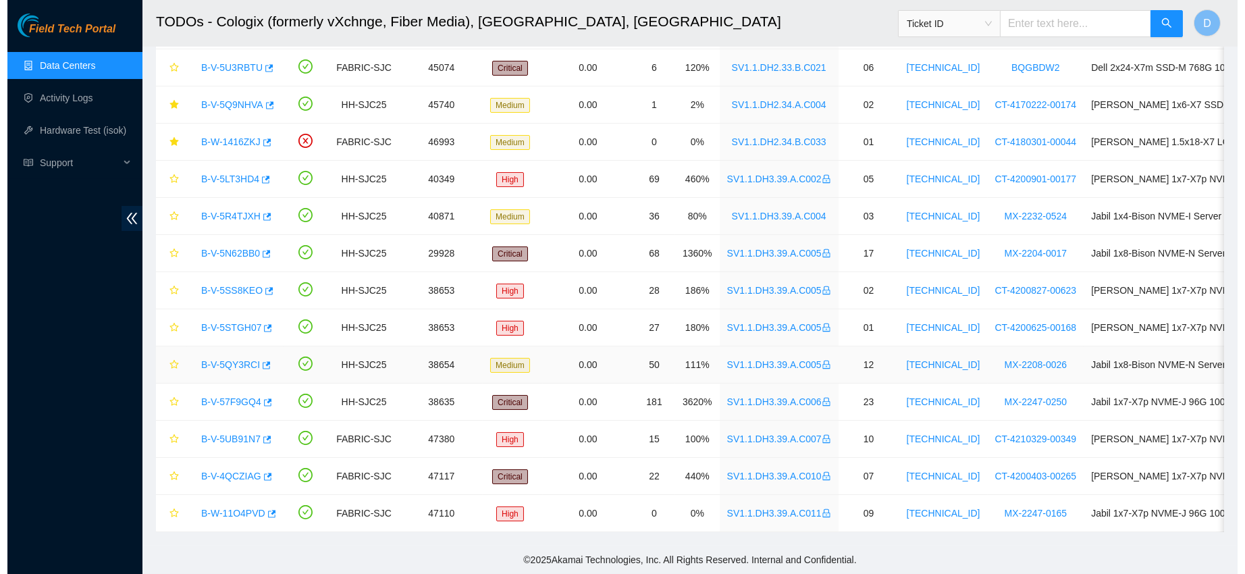
scroll to position [182, 0]
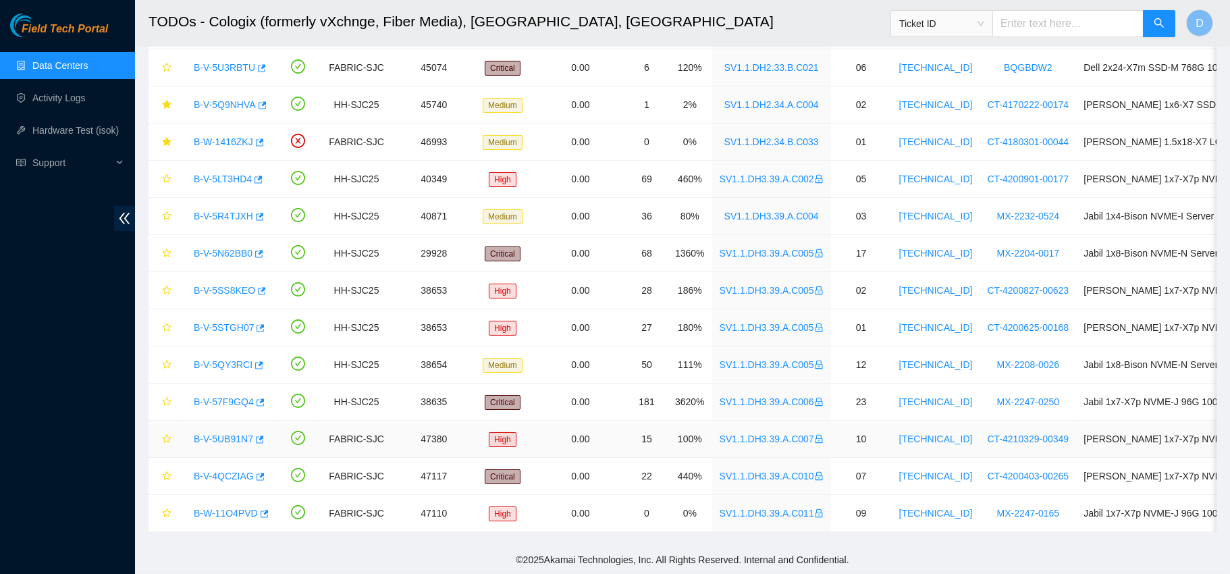
click at [236, 434] on link "B-V-5UB91N7" at bounding box center [223, 439] width 59 height 11
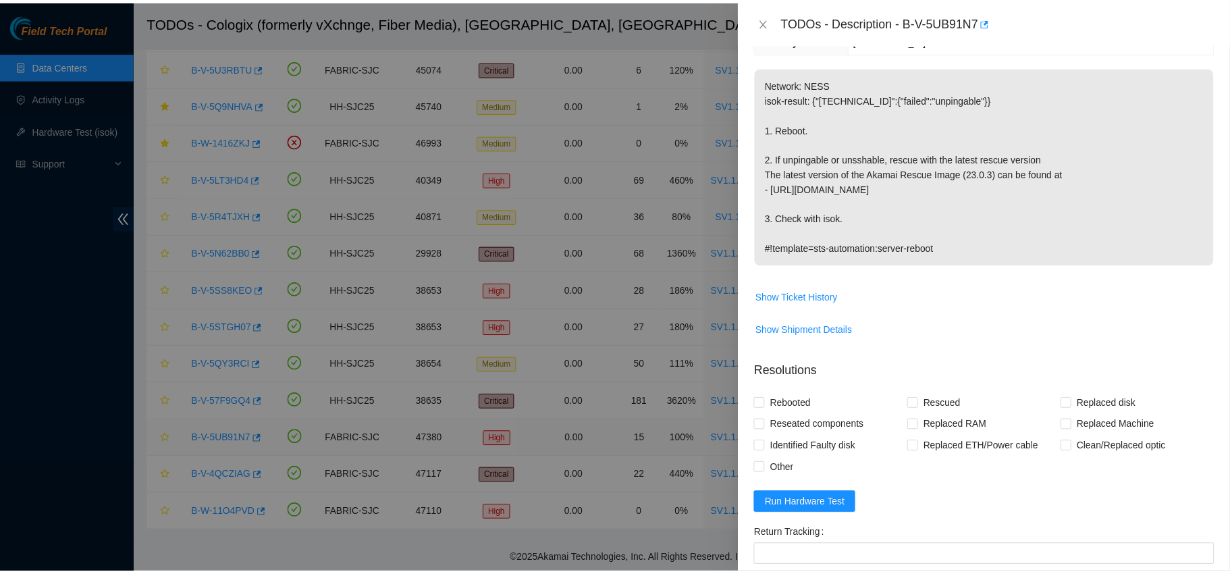
scroll to position [123, 0]
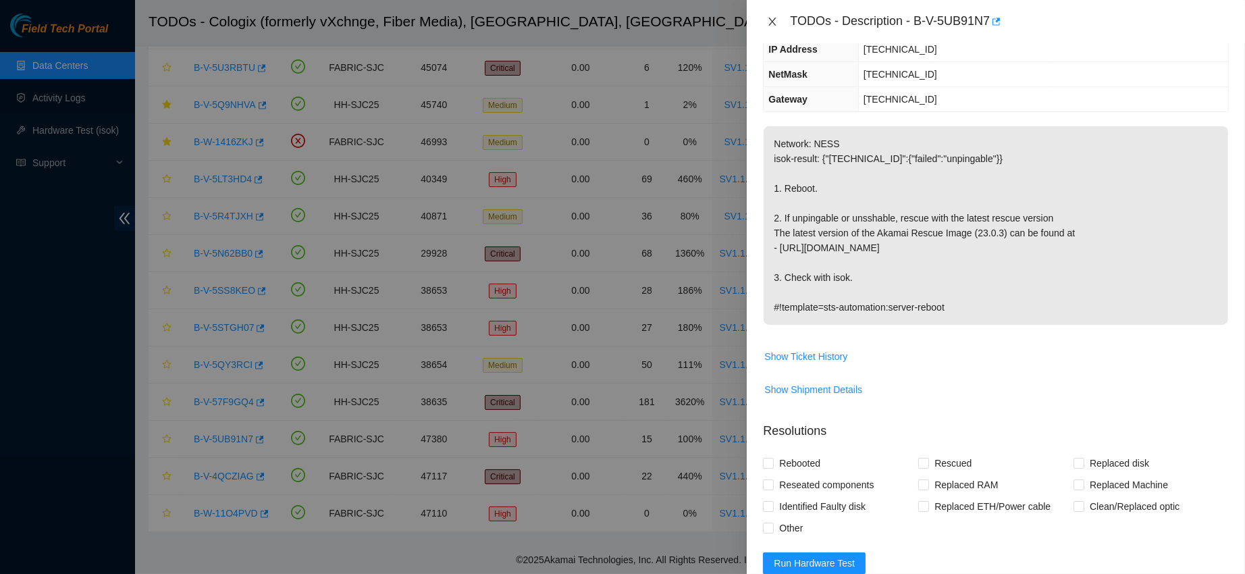
click at [779, 17] on button "Close" at bounding box center [772, 22] width 19 height 13
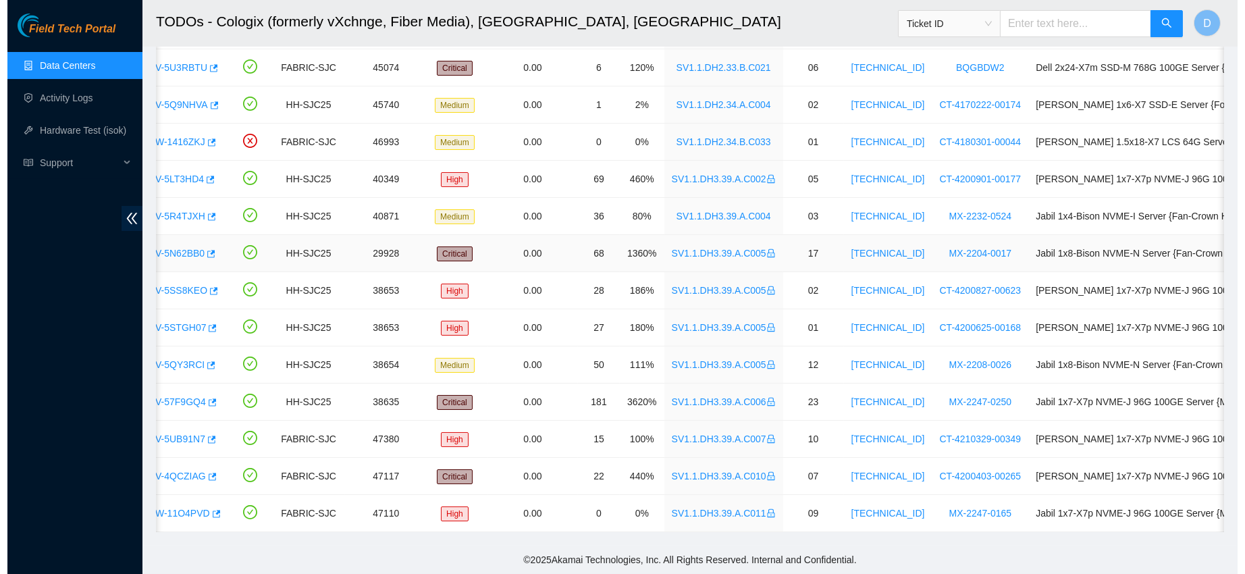
scroll to position [0, 0]
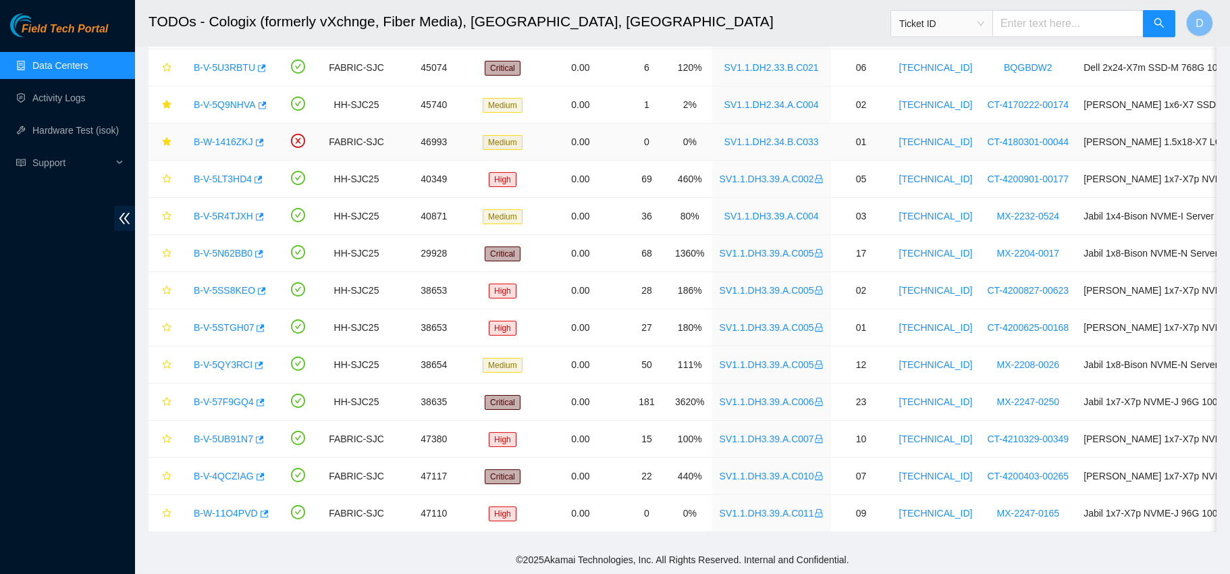
click at [223, 136] on link "B-W-1416ZKJ" at bounding box center [223, 141] width 59 height 11
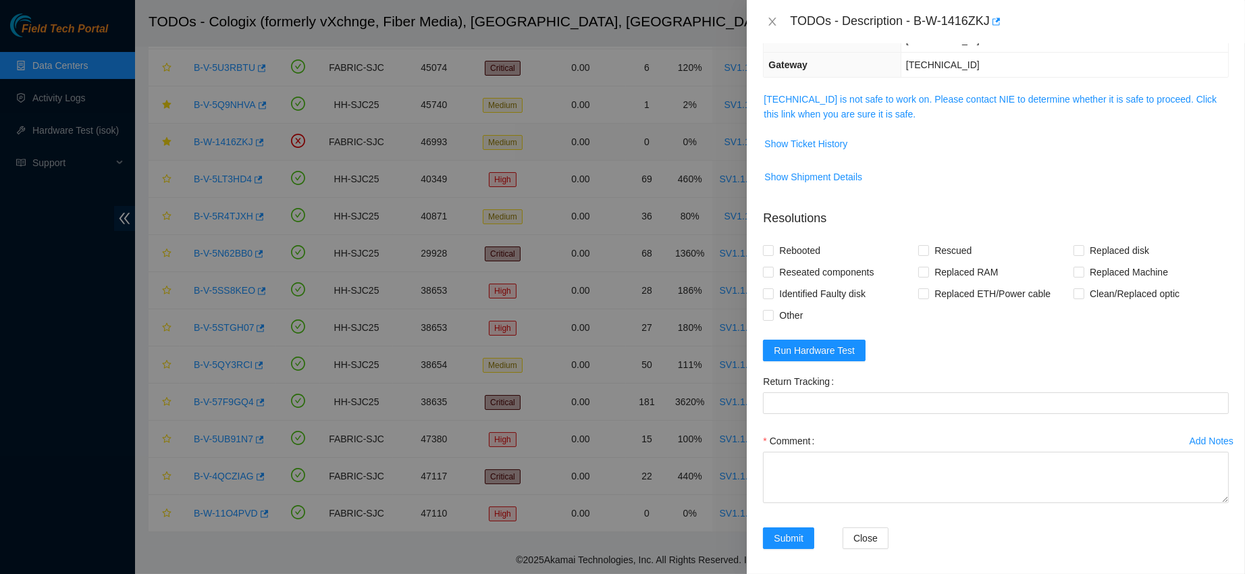
scroll to position [123, 0]
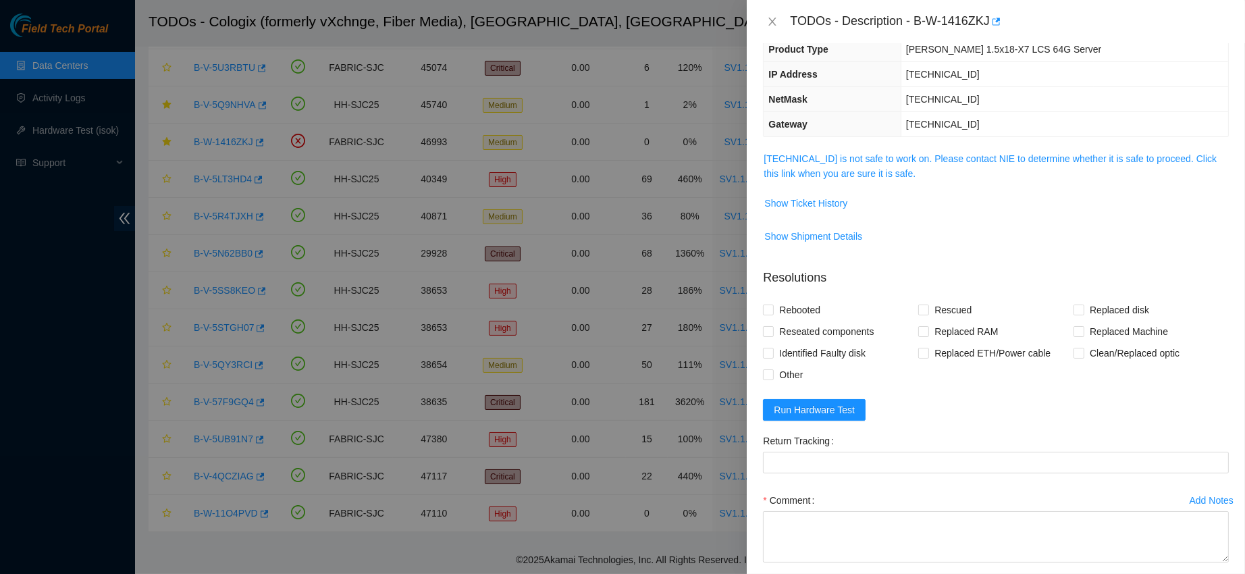
click at [855, 147] on div "Problem Type Hardware Sub Type Tier 1 - Secure Rack Number SV1.1.DH2.34.B.C033 …" at bounding box center [996, 308] width 498 height 531
click at [857, 155] on link "23.40.199.97 is not safe to work on. Please contact NIE to determine whether it…" at bounding box center [990, 166] width 453 height 26
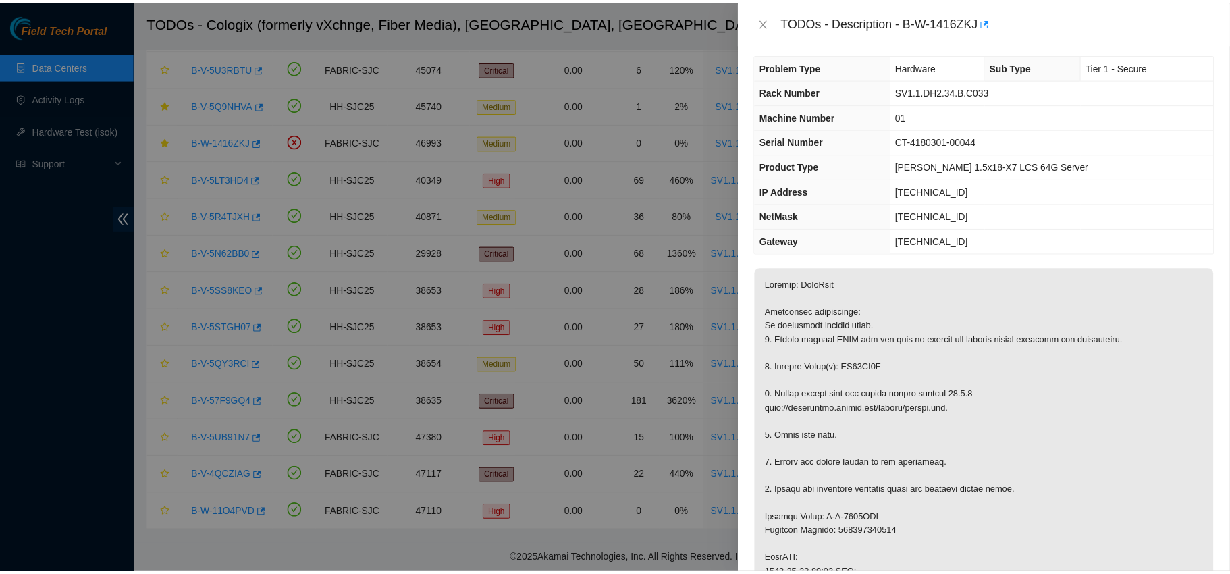
scroll to position [0, 0]
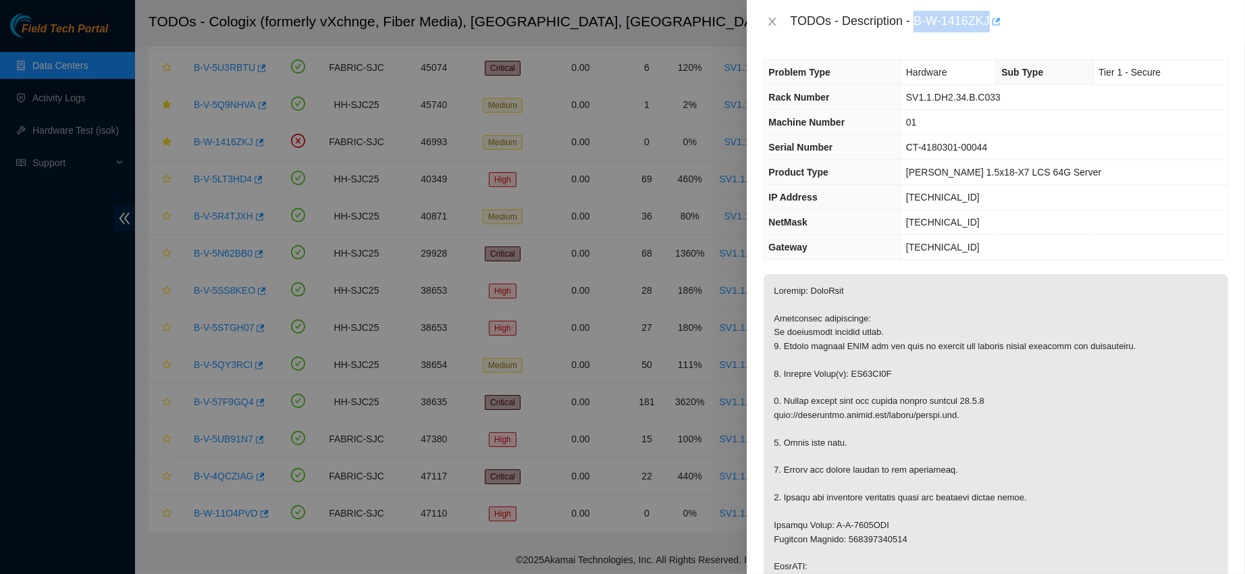
drag, startPoint x: 958, startPoint y: 18, endPoint x: 1064, endPoint y: 25, distance: 106.3
click at [1064, 25] on div "TODOs - Description - B-W-1416ZKJ" at bounding box center [1009, 22] width 439 height 22
copy div "B-W-1416ZKJ"
click at [779, 17] on button "Close" at bounding box center [772, 22] width 19 height 13
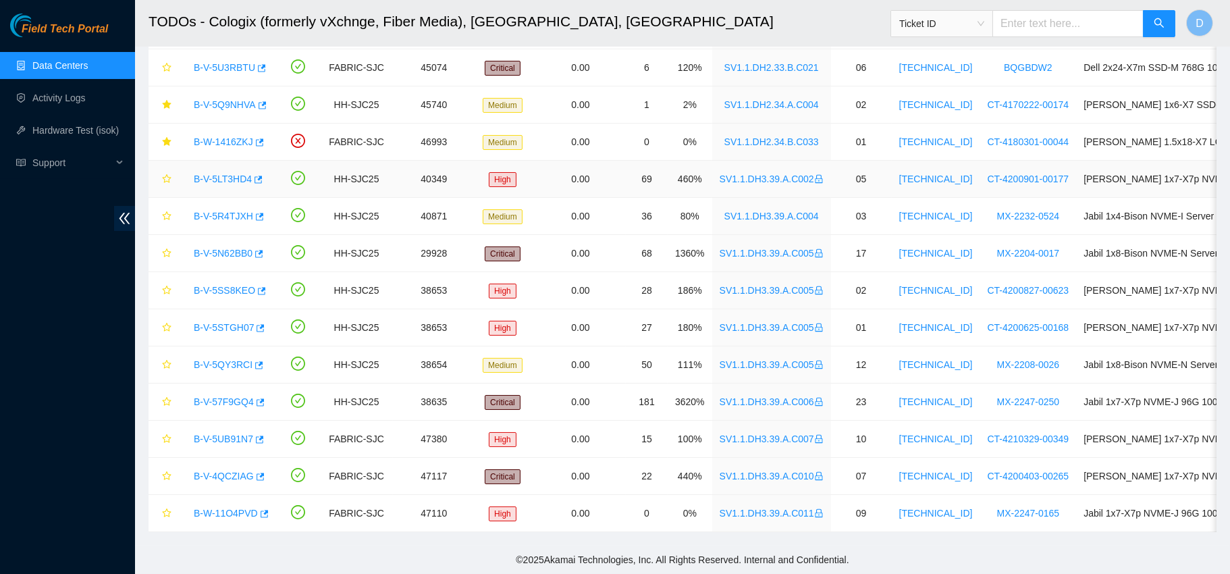
drag, startPoint x: 222, startPoint y: 169, endPoint x: 453, endPoint y: 143, distance: 232.4
click at [222, 174] on link "B-V-5LT3HD4" at bounding box center [223, 179] width 58 height 11
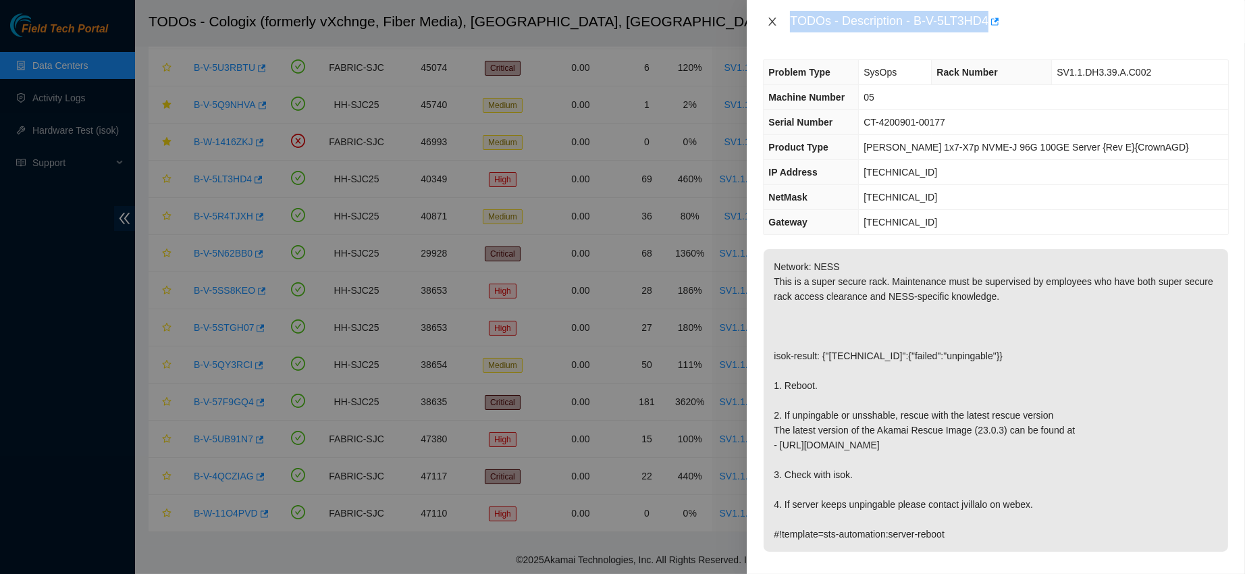
click at [766, 17] on button "Close" at bounding box center [772, 22] width 19 height 13
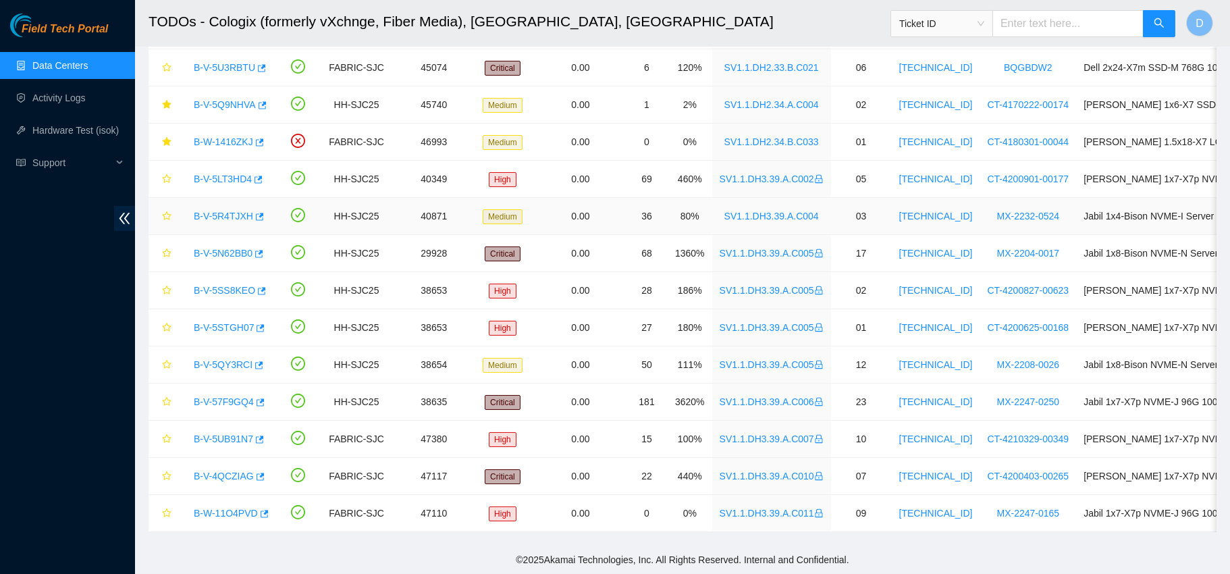
click at [206, 211] on link "B-V-5R4TJXH" at bounding box center [223, 216] width 59 height 11
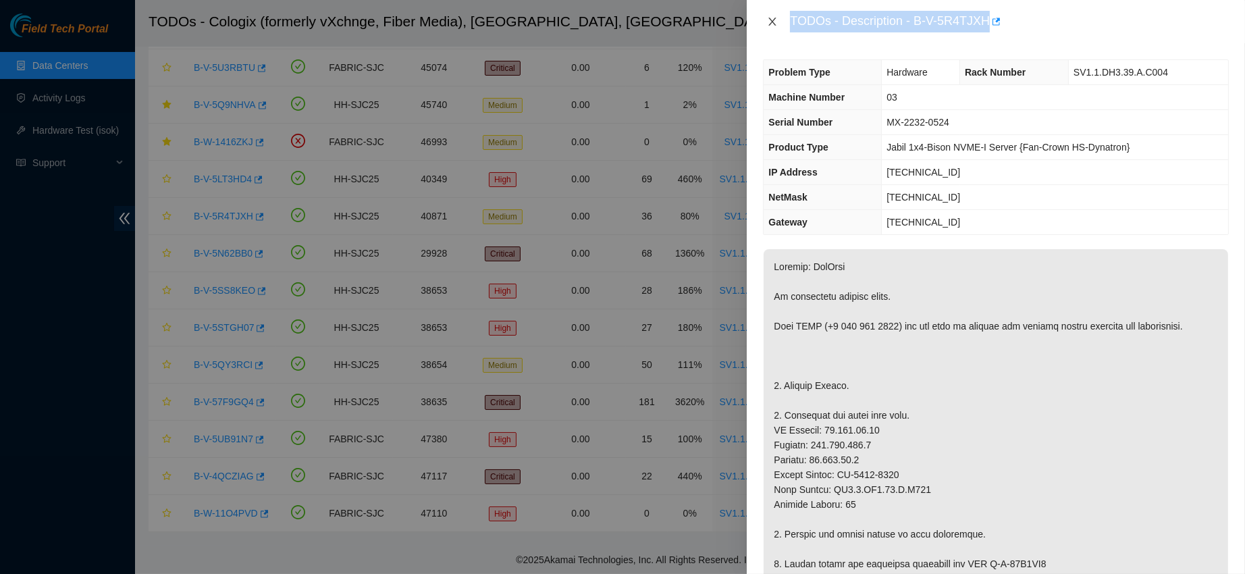
click at [765, 16] on button "Close" at bounding box center [772, 22] width 19 height 13
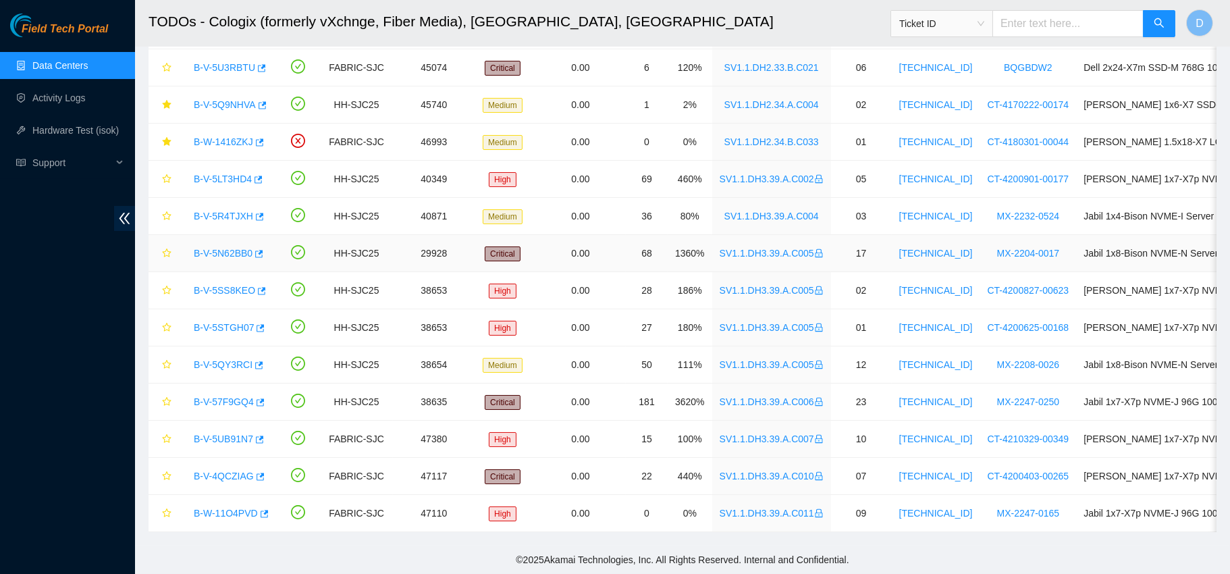
click at [227, 248] on link "B-V-5N62BB0" at bounding box center [223, 253] width 59 height 11
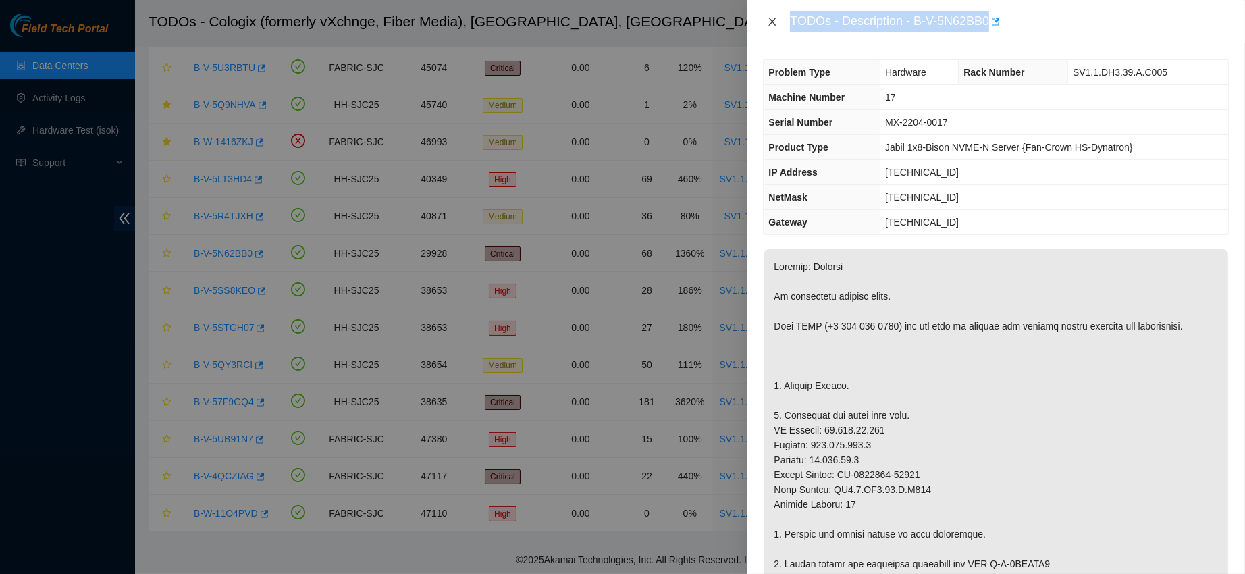
click at [778, 21] on button "Close" at bounding box center [772, 22] width 19 height 13
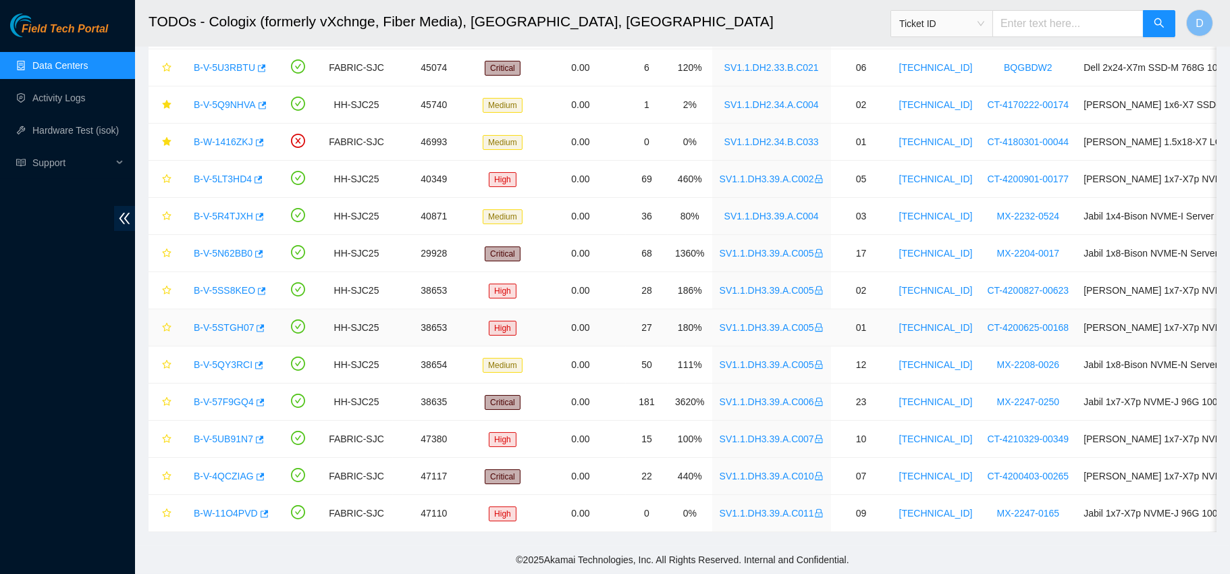
click at [238, 322] on link "B-V-5STGH07" at bounding box center [224, 327] width 60 height 11
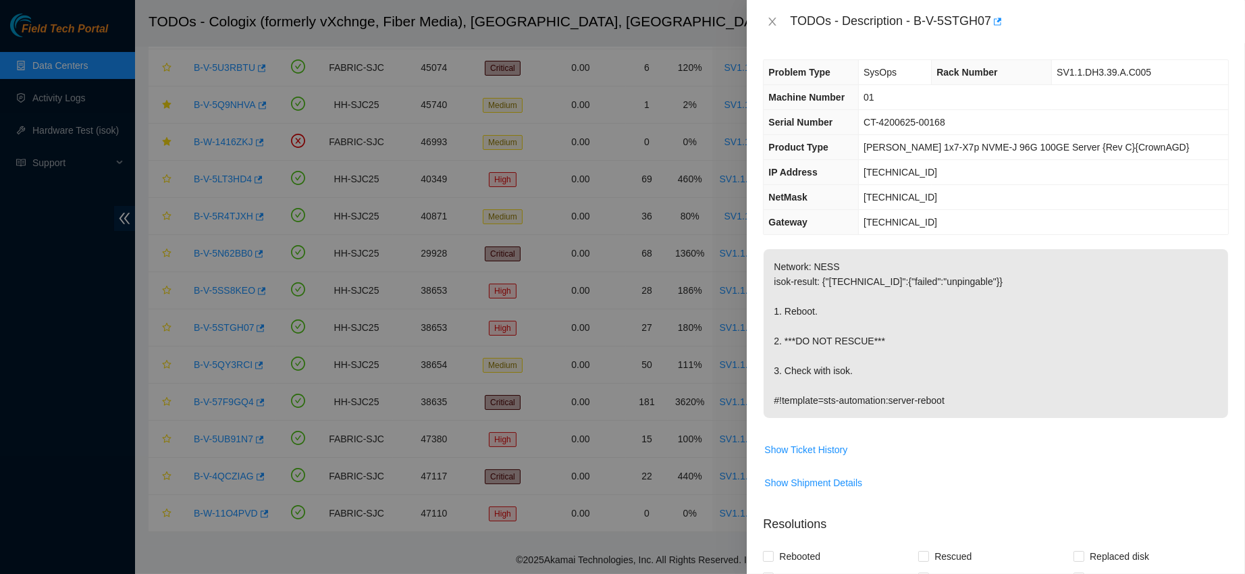
click at [774, 28] on div "TODOs - Description - B-V-5STGH07" at bounding box center [996, 22] width 466 height 22
click at [773, 26] on icon "close" at bounding box center [772, 21] width 11 height 11
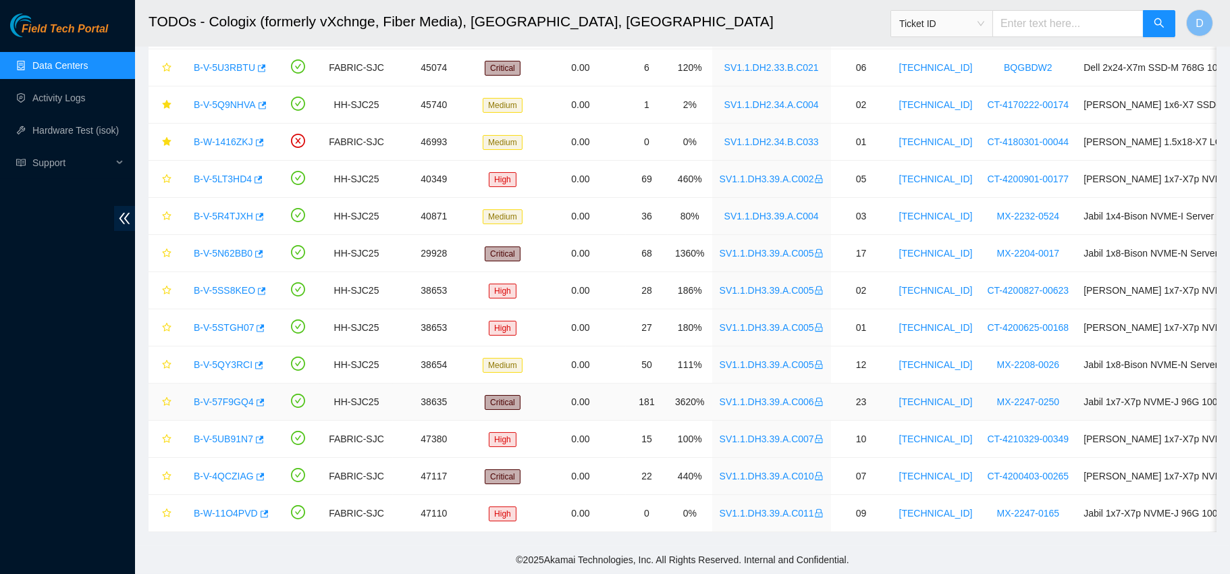
click at [235, 396] on link "B-V-57F9GQ4" at bounding box center [224, 401] width 60 height 11
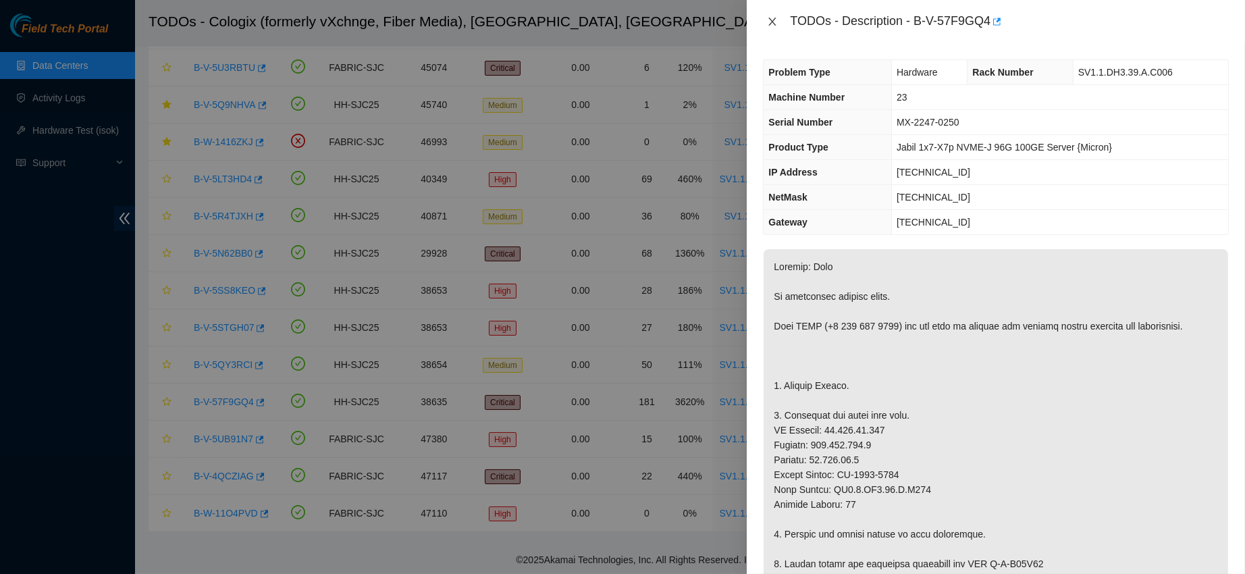
click at [769, 18] on icon "close" at bounding box center [772, 21] width 11 height 11
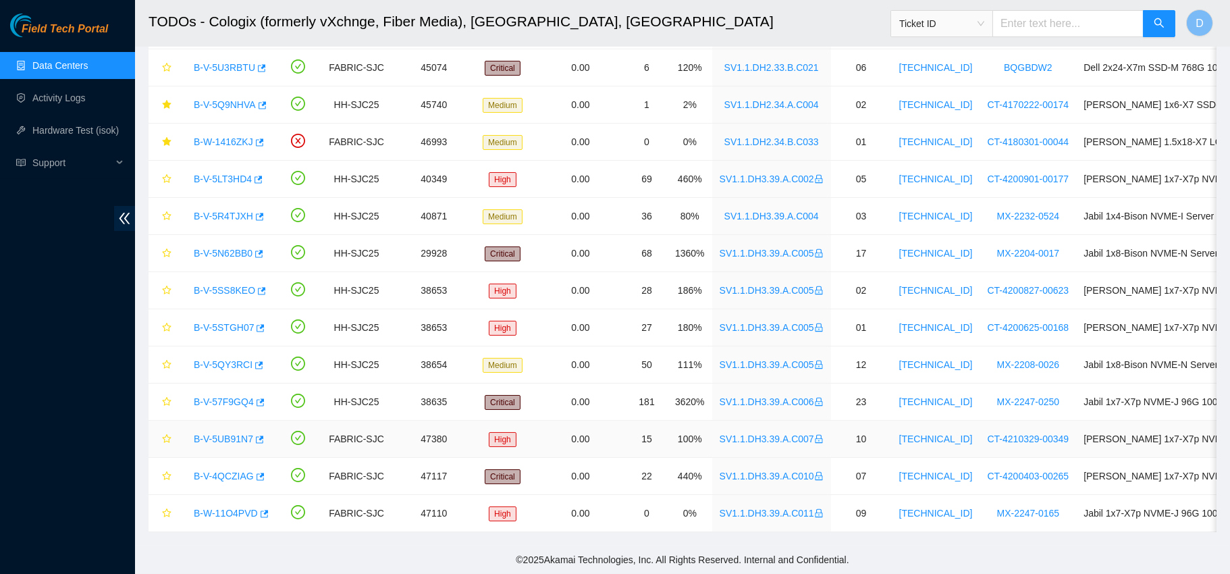
click at [234, 434] on link "B-V-5UB91N7" at bounding box center [223, 439] width 59 height 11
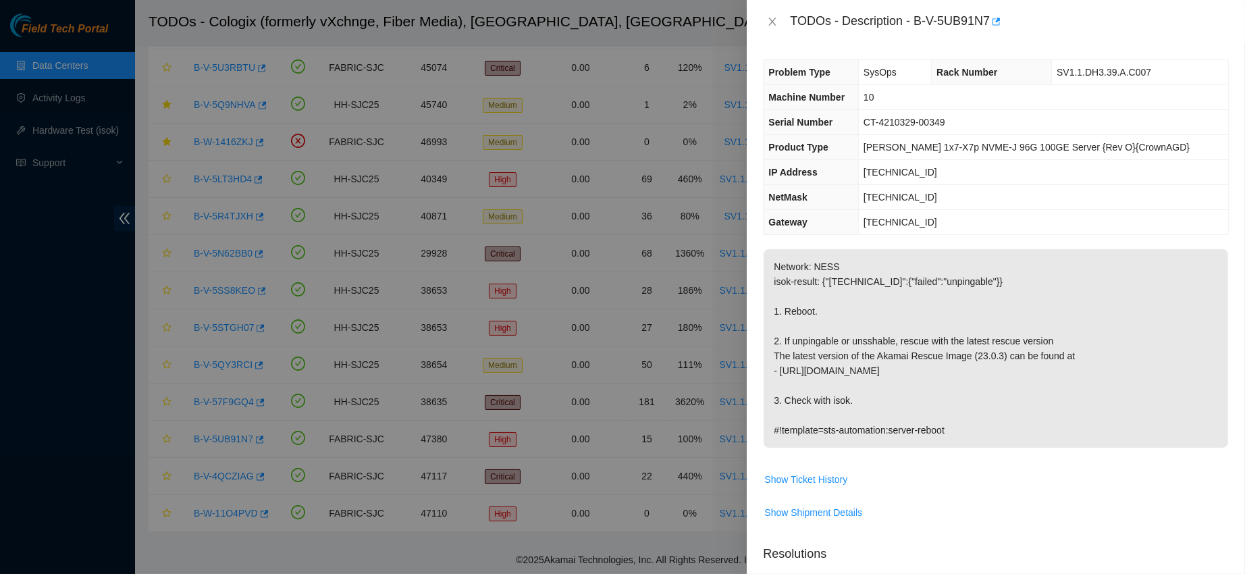
click at [777, 12] on div "TODOs - Description - B-V-5UB91N7" at bounding box center [996, 22] width 466 height 22
click at [777, 16] on button "Close" at bounding box center [772, 22] width 19 height 13
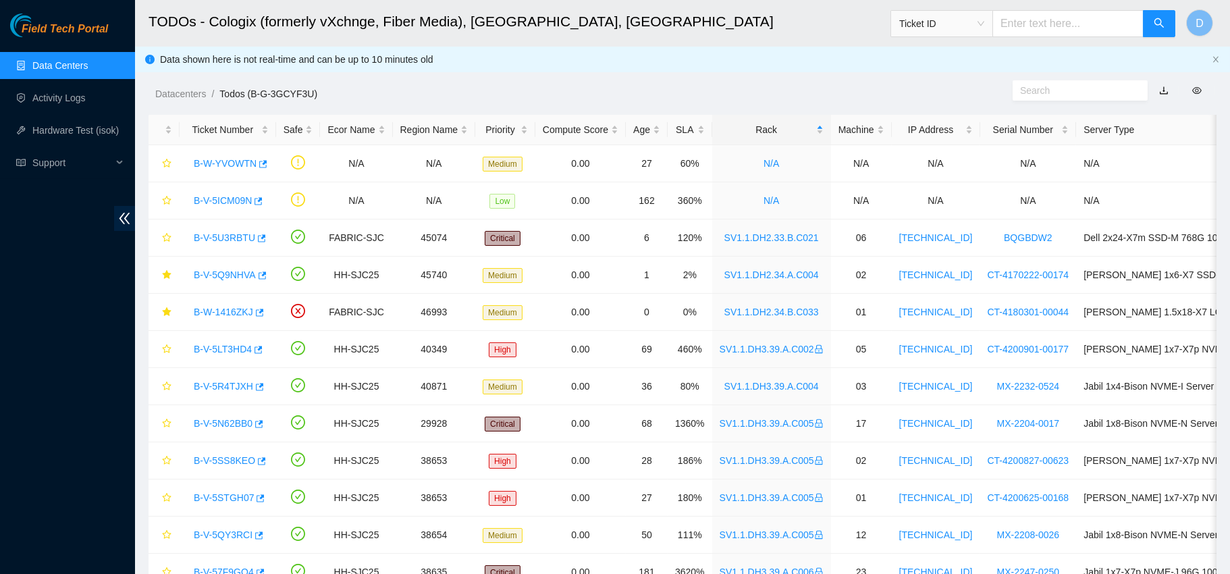
click at [88, 67] on link "Data Centers" at bounding box center [59, 65] width 55 height 11
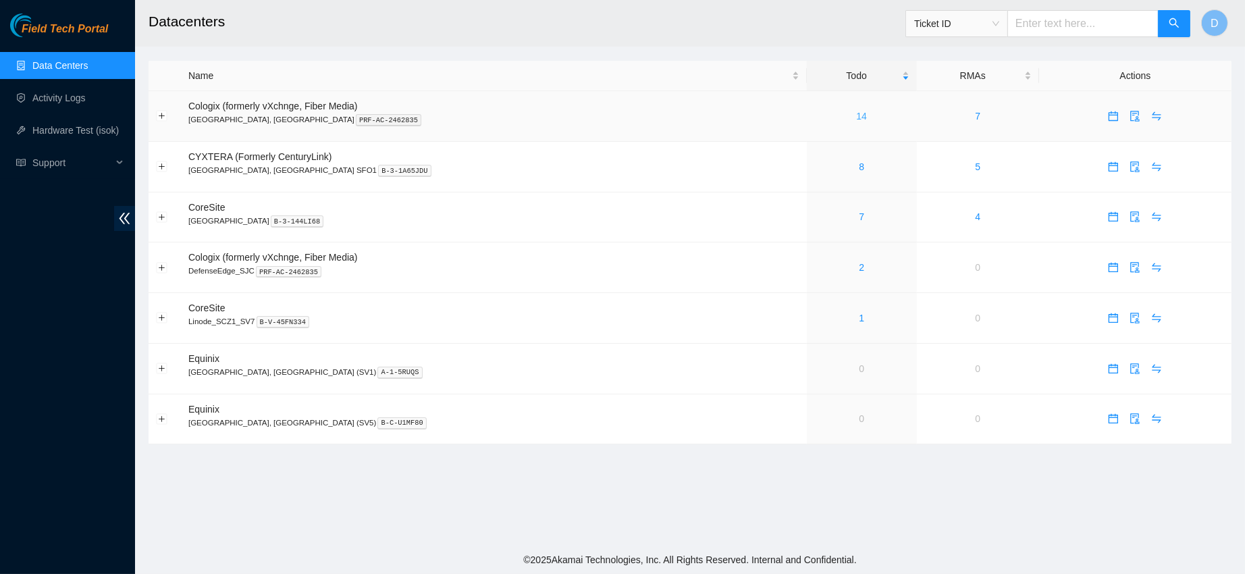
click at [856, 116] on link "14" at bounding box center [861, 116] width 11 height 11
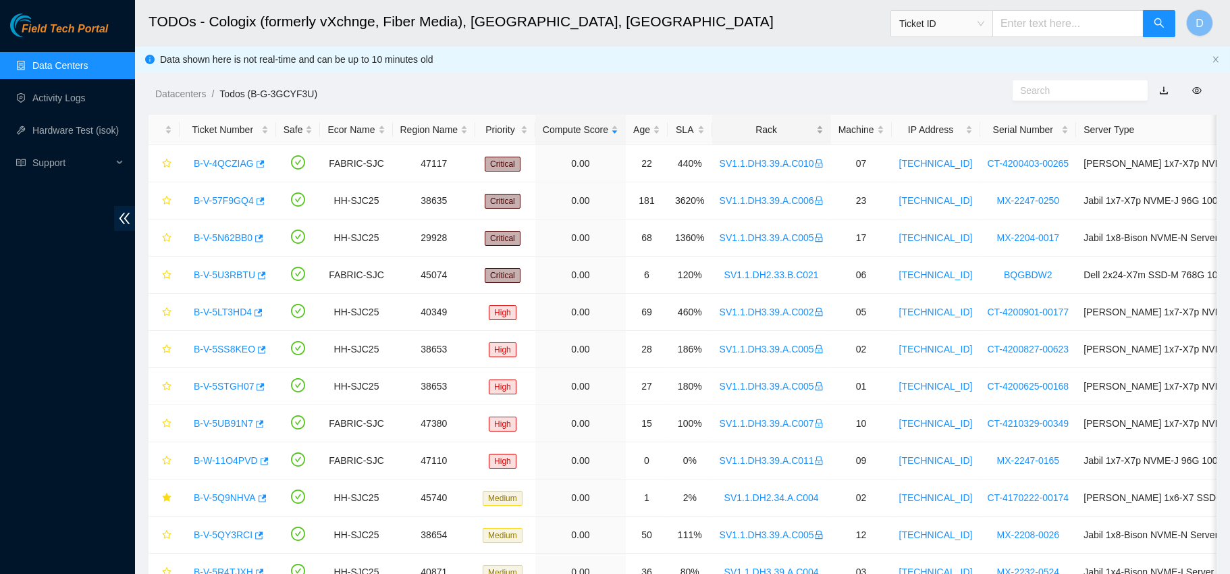
click at [754, 132] on div "Rack" at bounding box center [772, 129] width 104 height 15
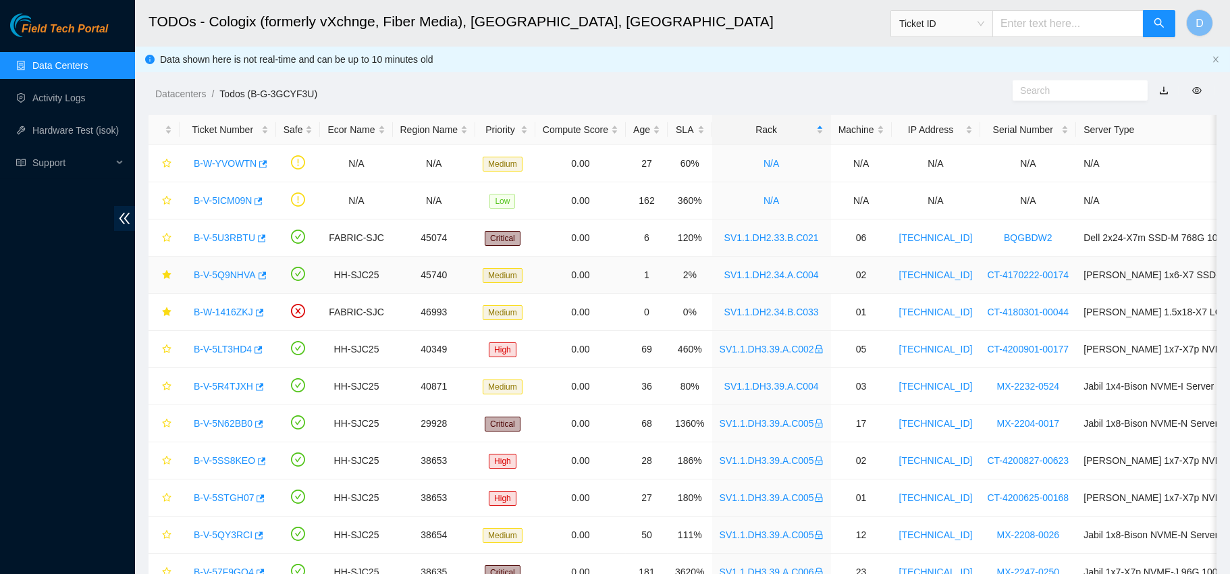
click at [214, 277] on link "B-V-5Q9NHVA" at bounding box center [225, 274] width 62 height 11
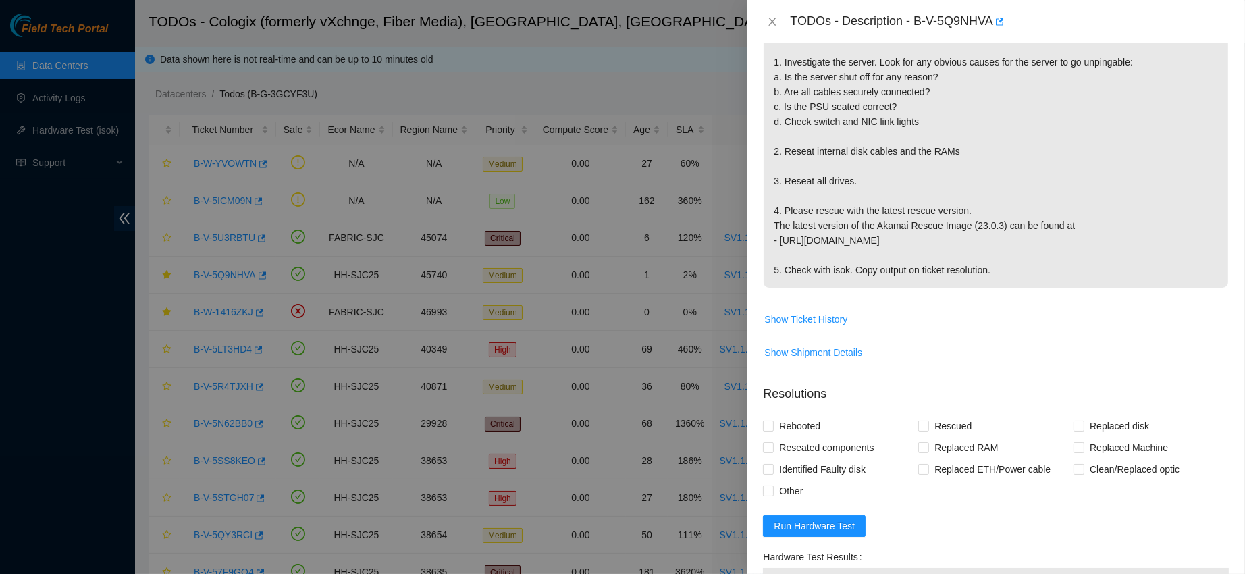
click at [769, 28] on div "TODOs - Description - B-V-5Q9NHVA" at bounding box center [996, 22] width 466 height 22
click at [770, 24] on icon "close" at bounding box center [772, 22] width 7 height 8
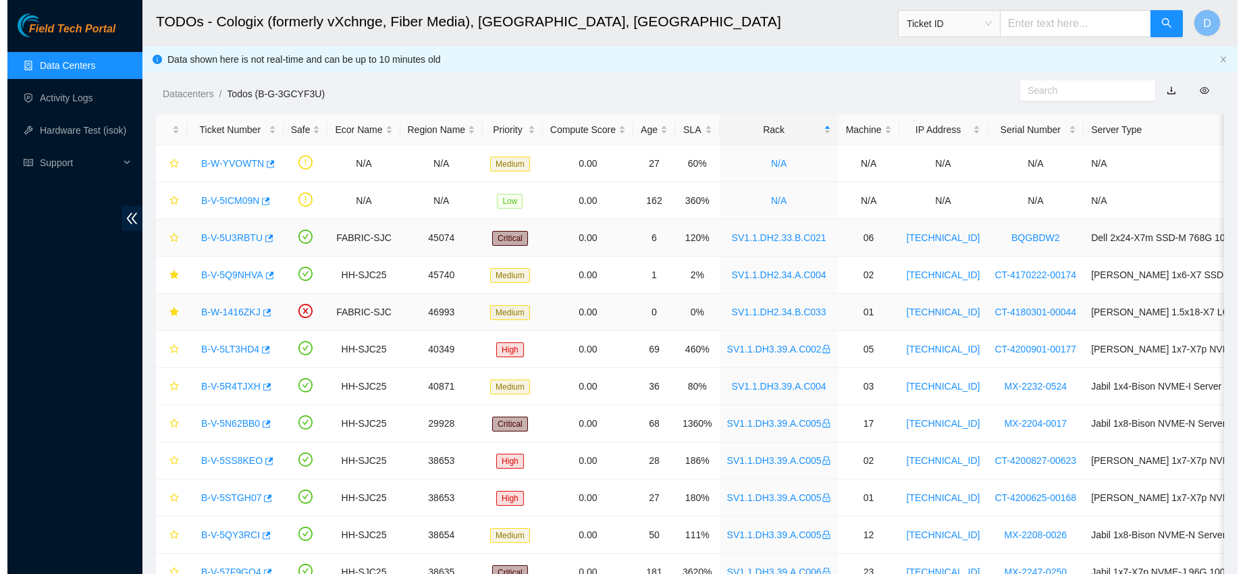
scroll to position [354, 0]
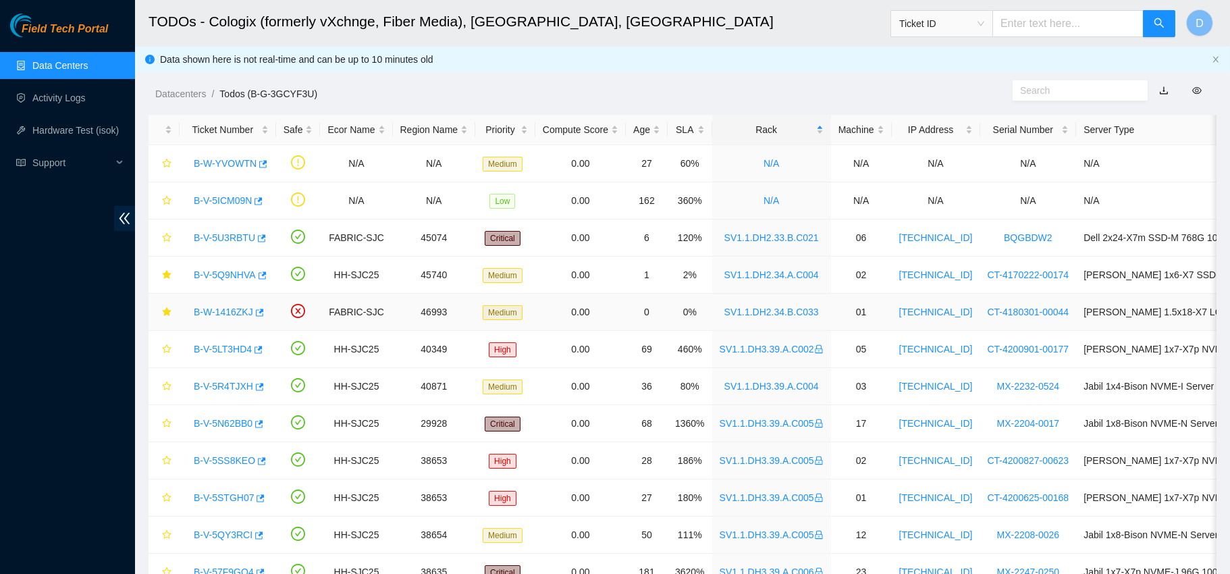
click at [226, 312] on link "B-W-1416ZKJ" at bounding box center [223, 312] width 59 height 11
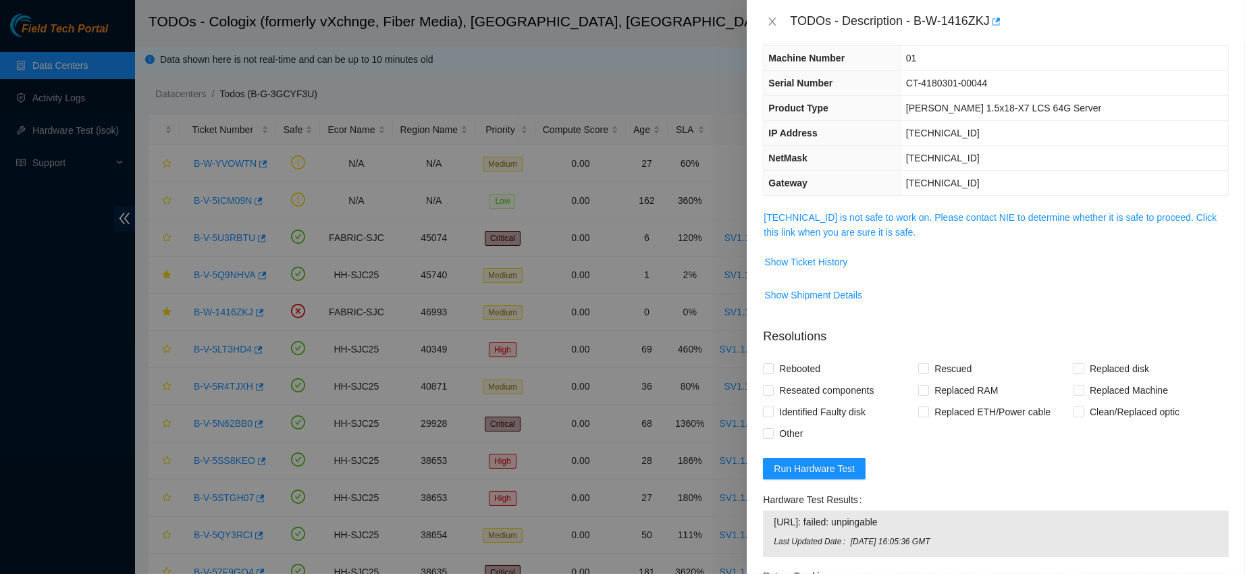
scroll to position [0, 0]
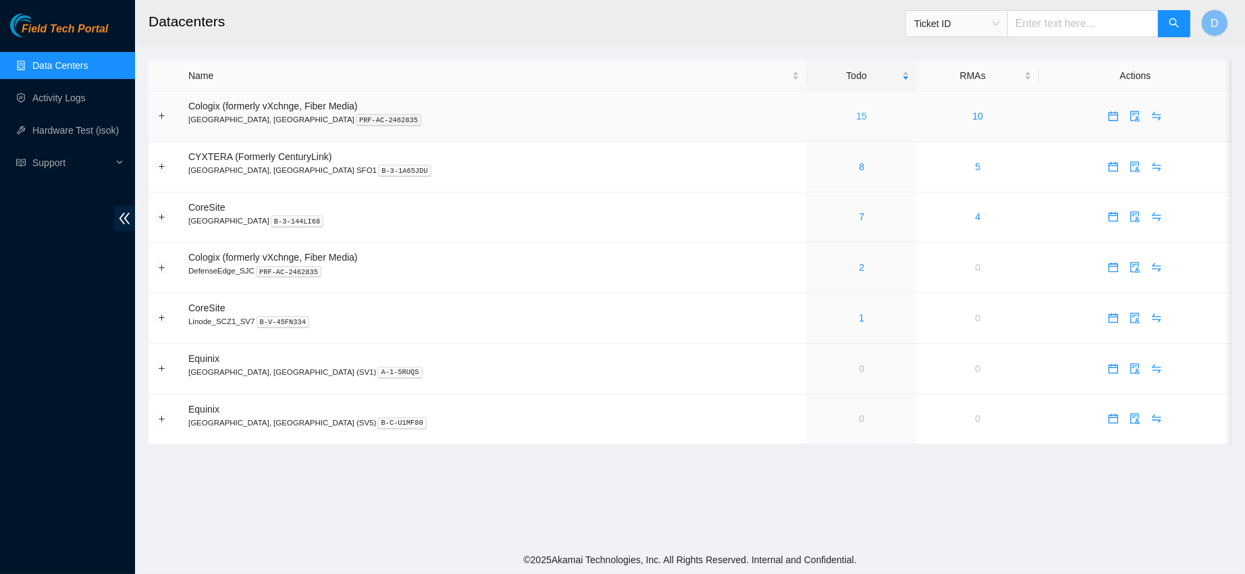
click at [856, 120] on link "15" at bounding box center [861, 116] width 11 height 11
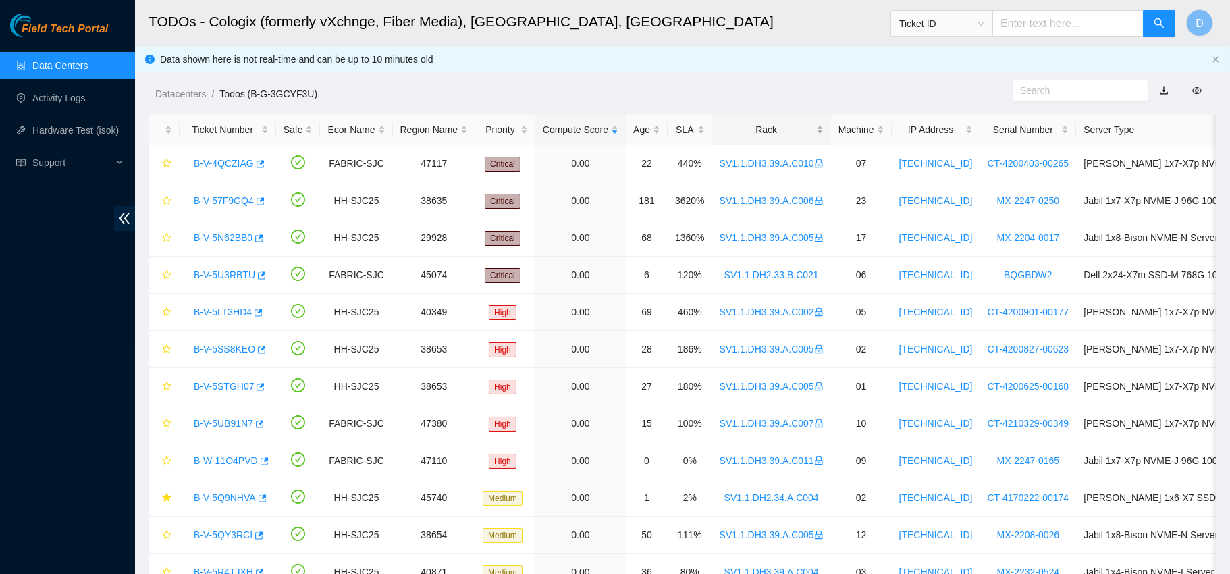
click at [756, 128] on div "Rack" at bounding box center [772, 129] width 104 height 15
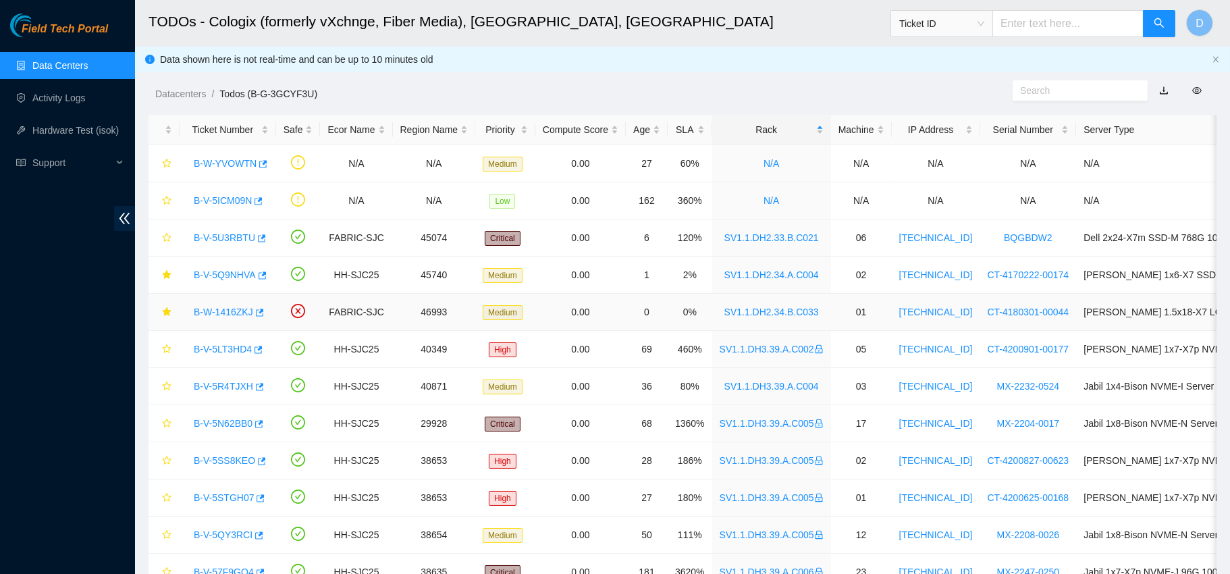
click at [220, 308] on link "B-W-1416ZKJ" at bounding box center [223, 312] width 59 height 11
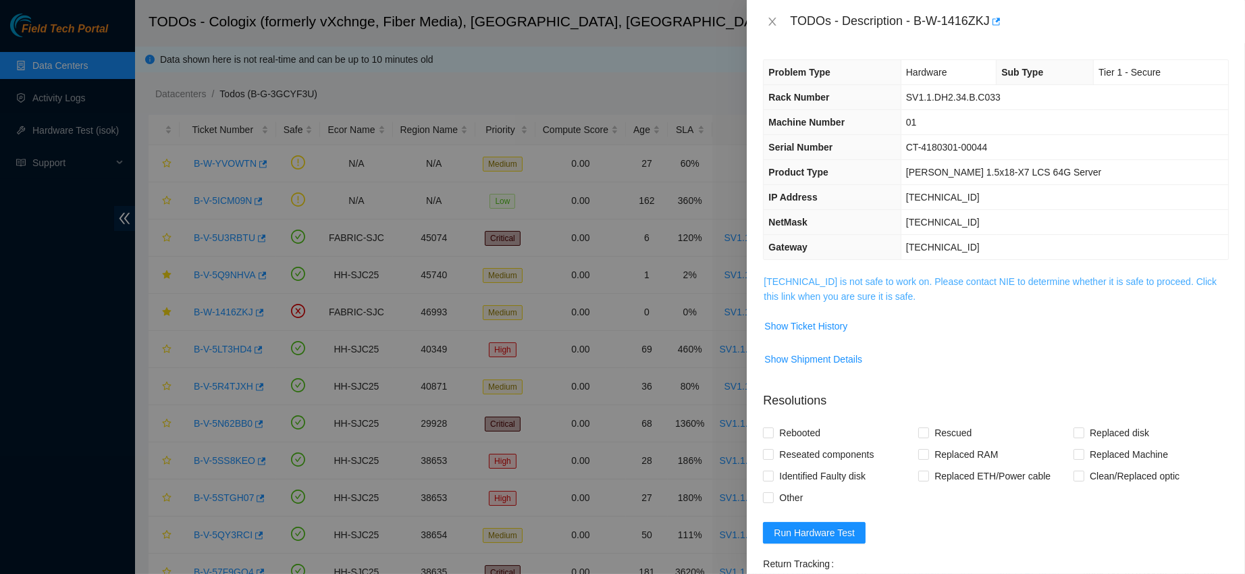
click at [837, 295] on link "23.40.199.97 is not safe to work on. Please contact NIE to determine whether it…" at bounding box center [990, 289] width 453 height 26
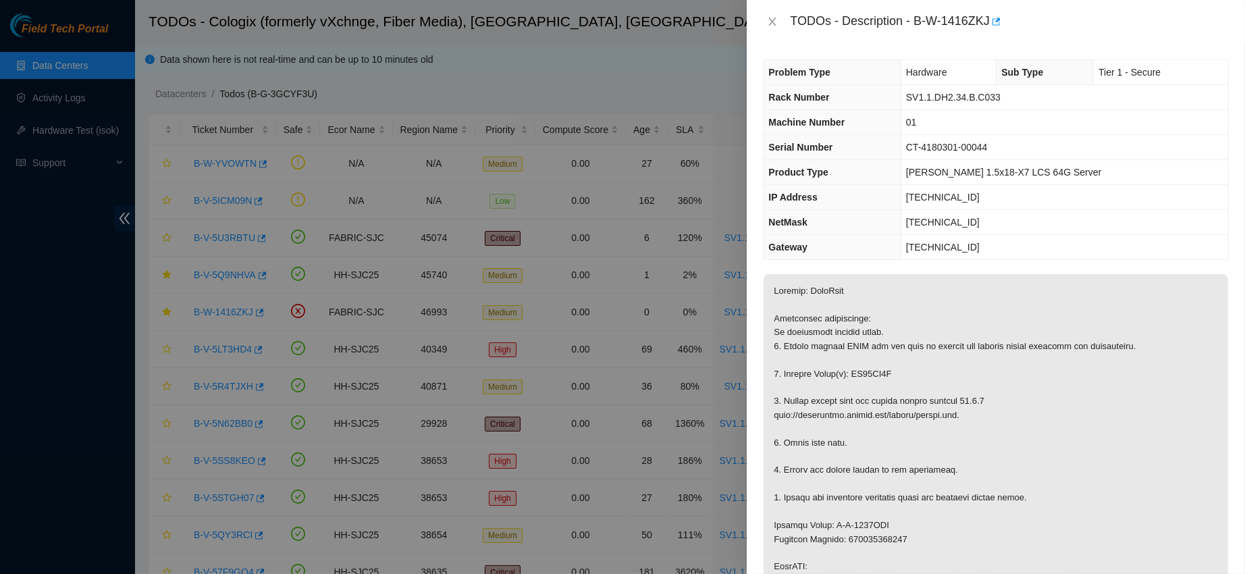
click at [784, 5] on div "TODOs - Description - B-W-1416ZKJ" at bounding box center [996, 21] width 498 height 43
click at [770, 11] on div "TODOs - Description - B-W-1416ZKJ" at bounding box center [996, 22] width 466 height 22
click at [771, 19] on icon "close" at bounding box center [772, 22] width 7 height 8
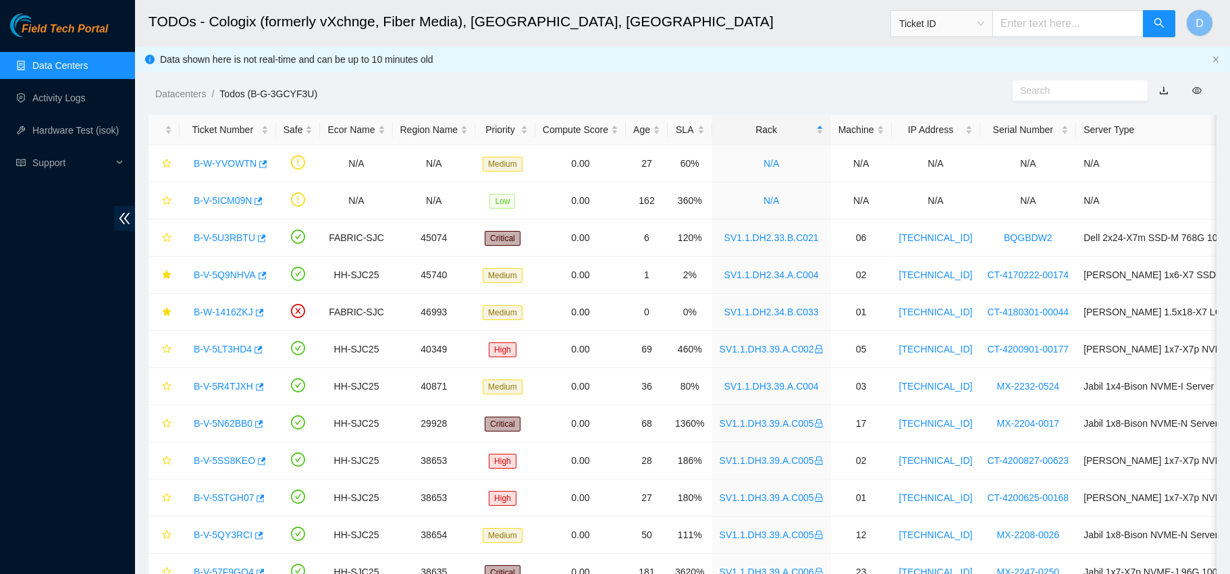
click at [34, 71] on link "Data Centers" at bounding box center [59, 65] width 55 height 11
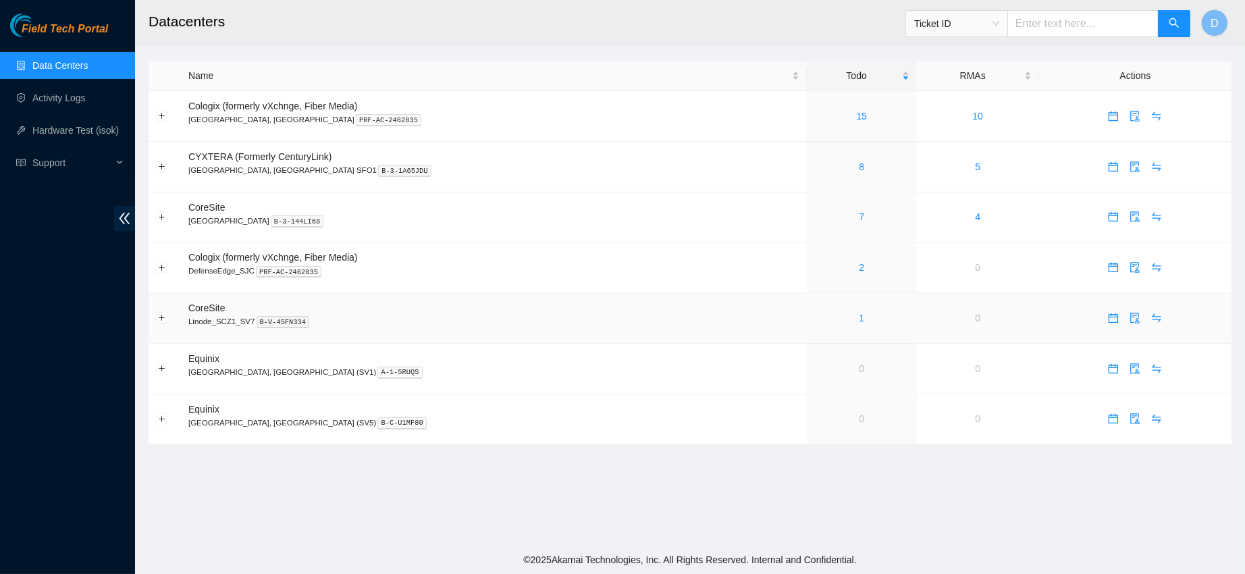
click at [814, 314] on div "1" at bounding box center [861, 318] width 95 height 15
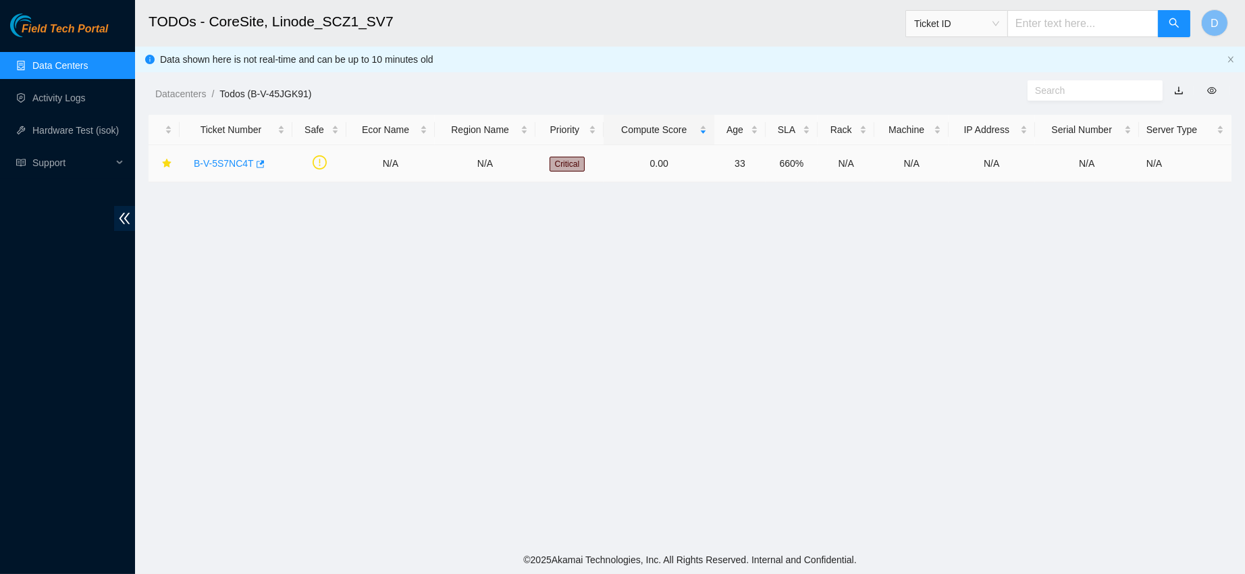
click at [210, 151] on td "B-V-5S7NC4T" at bounding box center [236, 163] width 113 height 37
click at [213, 166] on link "B-V-5S7NC4T" at bounding box center [224, 163] width 60 height 11
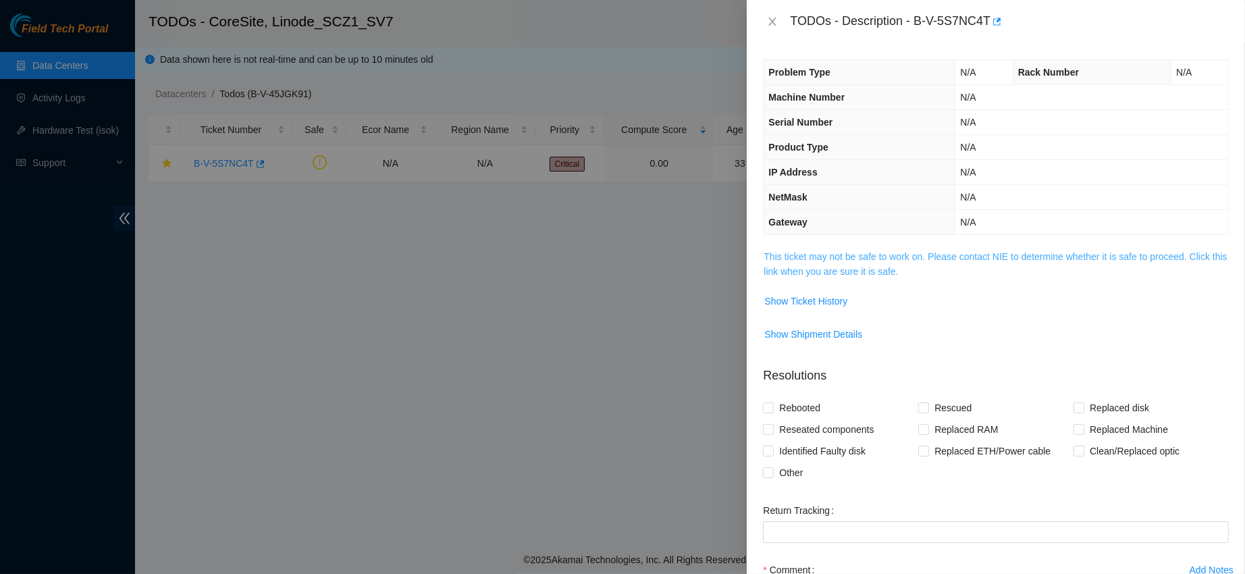
click at [831, 266] on link "This ticket may not be safe to work on. Please contact NIE to determine whether…" at bounding box center [995, 264] width 463 height 26
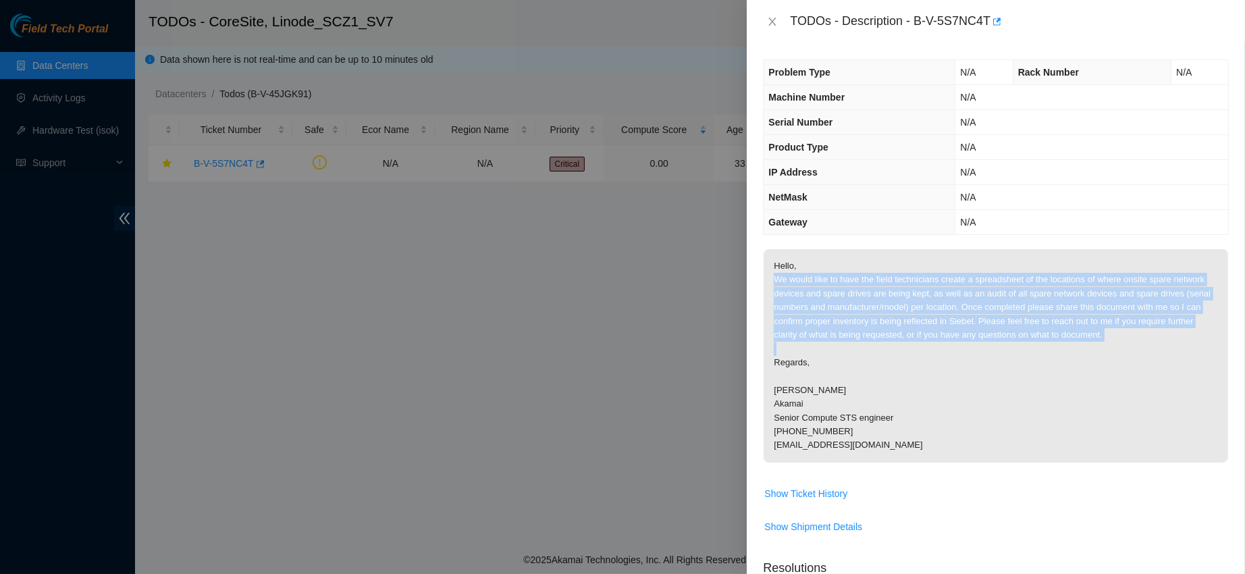
drag, startPoint x: 777, startPoint y: 286, endPoint x: 1051, endPoint y: 415, distance: 302.7
click at [1051, 415] on p "Hello, We would like to have the field technicians create a spreadsheet of the …" at bounding box center [996, 355] width 465 height 213
copy p "We would like to have the field technicians create a spreadsheet of the locatio…"
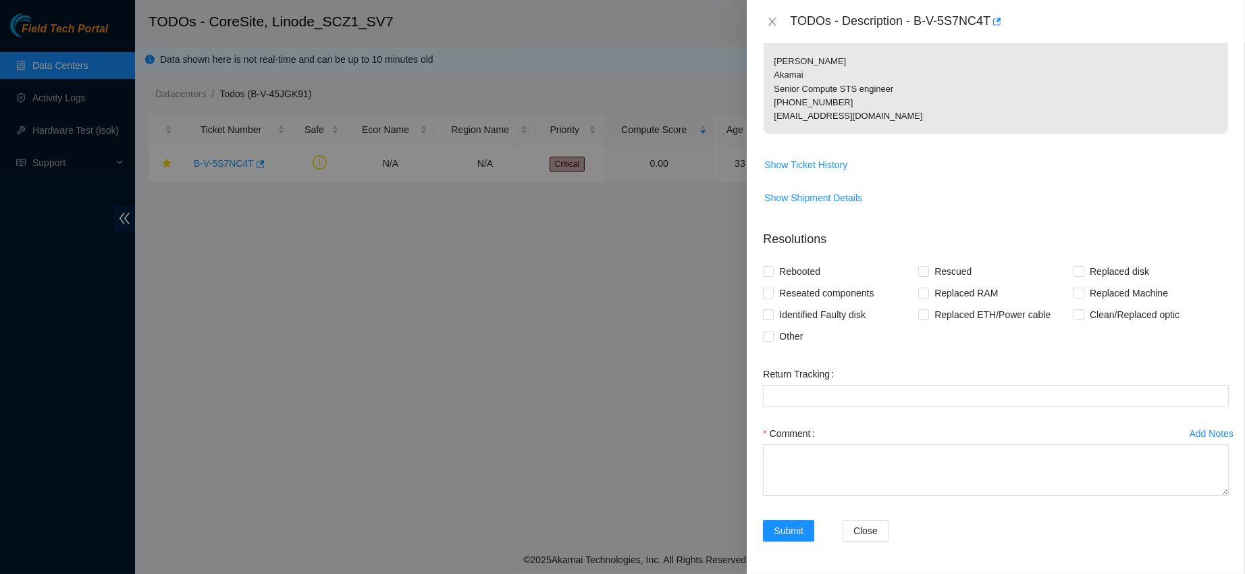
scroll to position [452, 0]
click at [787, 459] on textarea "Comment" at bounding box center [996, 469] width 466 height 51
paste textarea "A spreadsheet has been created documenting the locations of all onsite spare ne…"
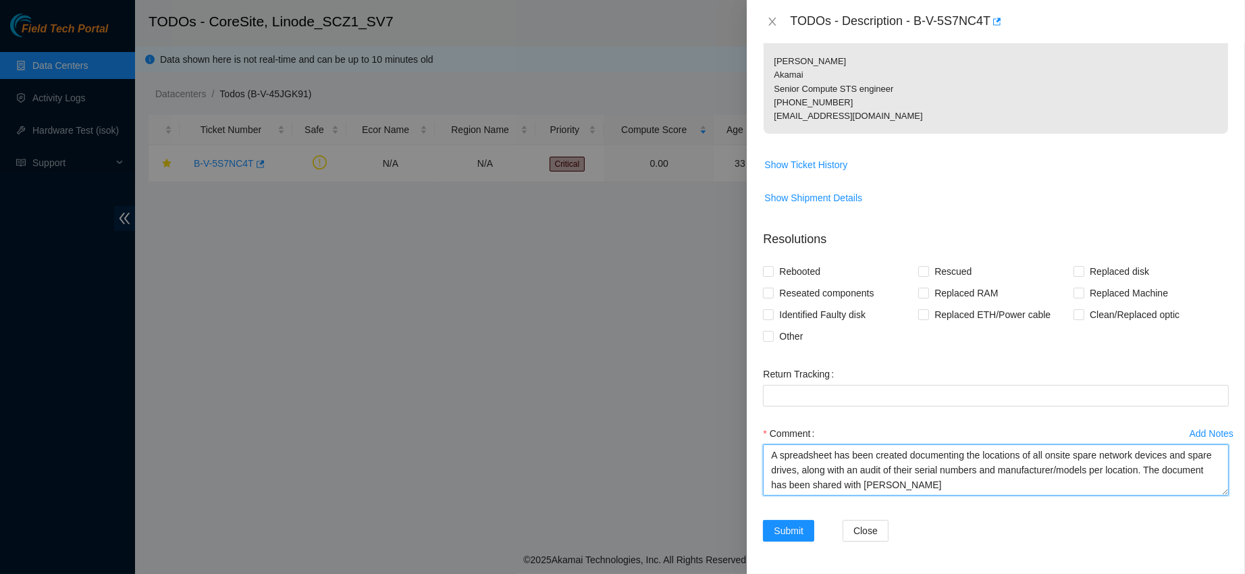
click at [985, 488] on textarea "A spreadsheet has been created documenting the locations of all onsite spare ne…" at bounding box center [996, 469] width 466 height 51
type textarea "A spreadsheet has been created documenting the locations of all onsite spare ne…"
click at [788, 520] on button "Submit" at bounding box center [788, 531] width 51 height 22
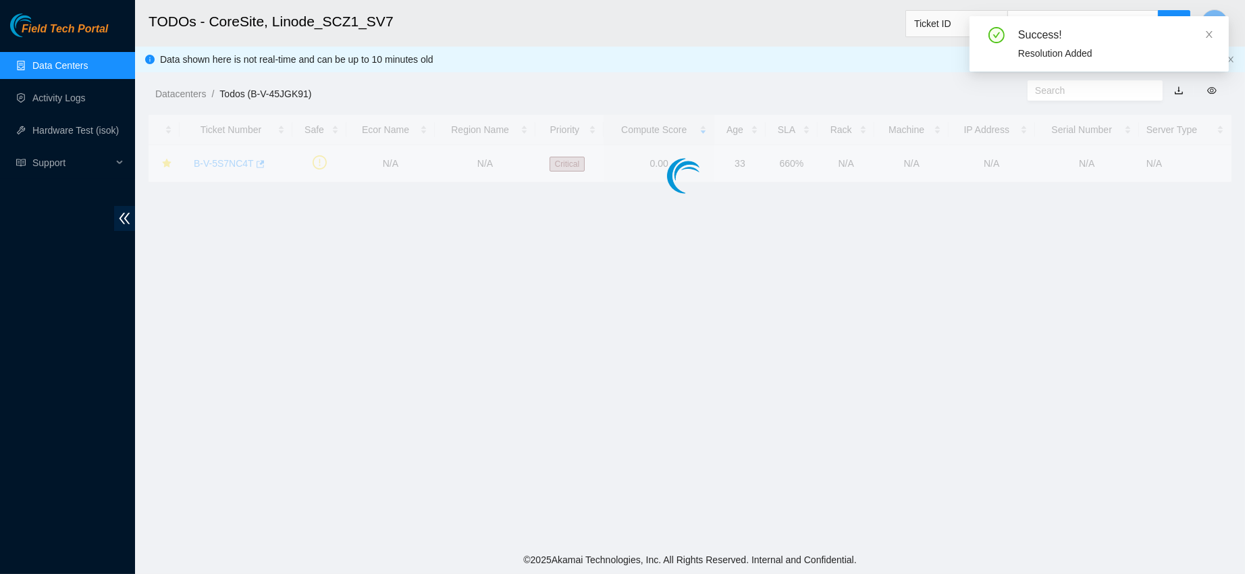
scroll to position [206, 0]
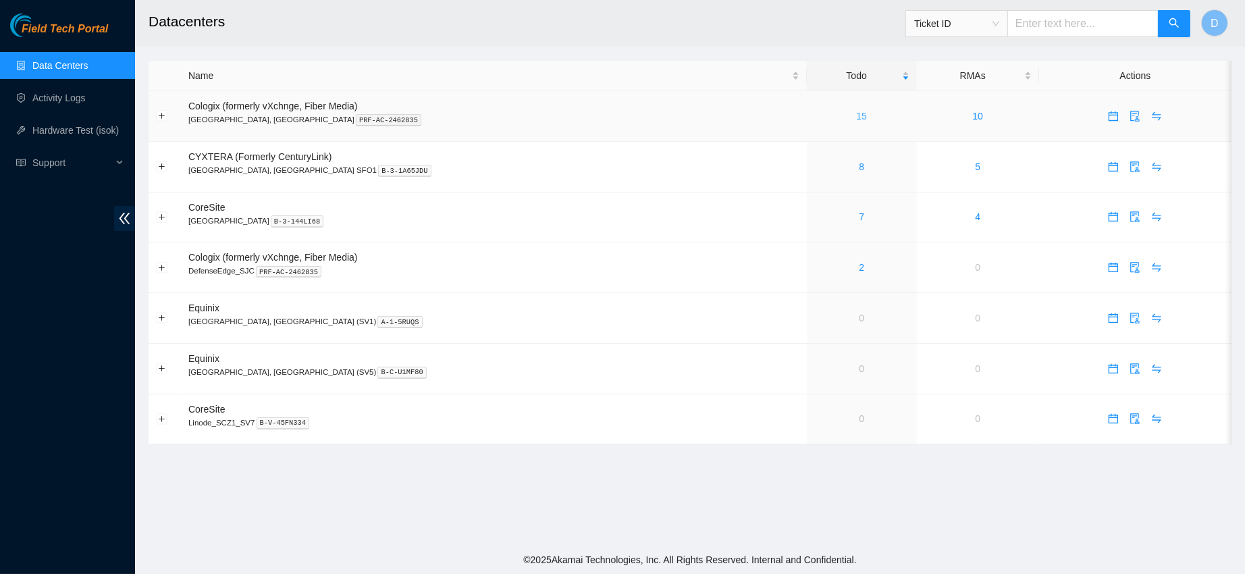
click at [856, 111] on link "15" at bounding box center [861, 116] width 11 height 11
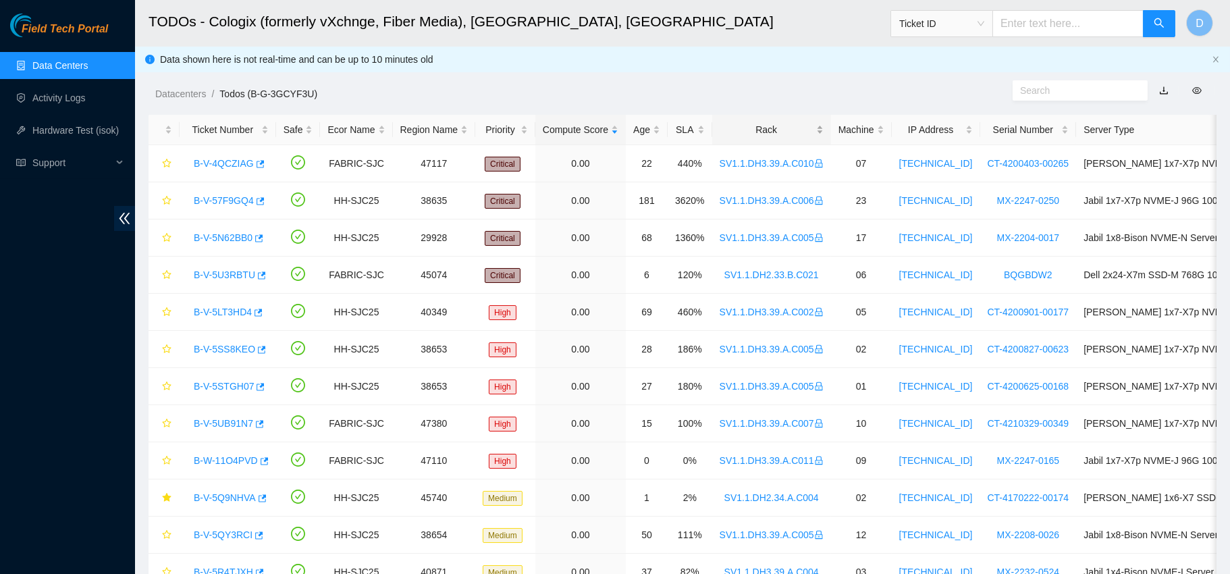
click at [762, 126] on div "Rack" at bounding box center [772, 129] width 104 height 15
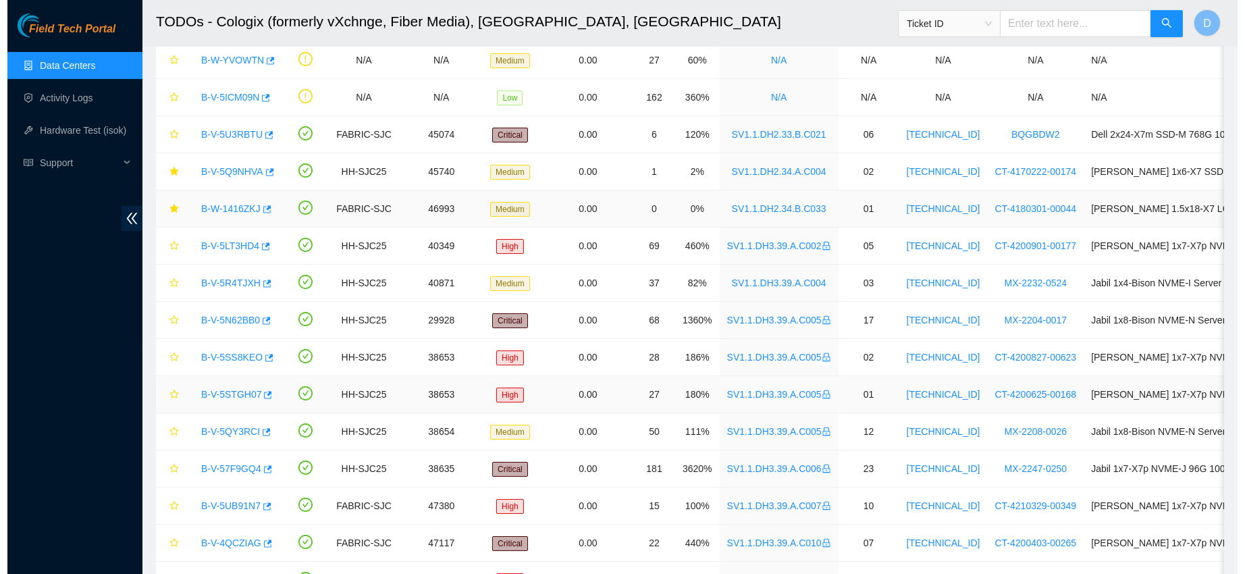
scroll to position [90, 0]
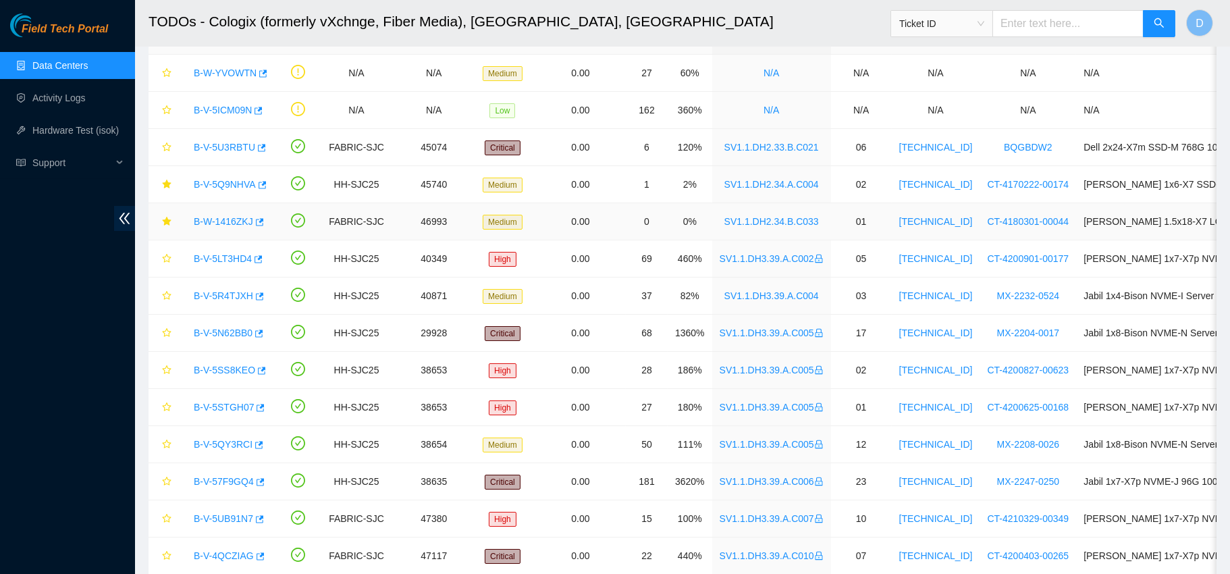
click at [216, 218] on link "B-W-1416ZKJ" at bounding box center [223, 221] width 59 height 11
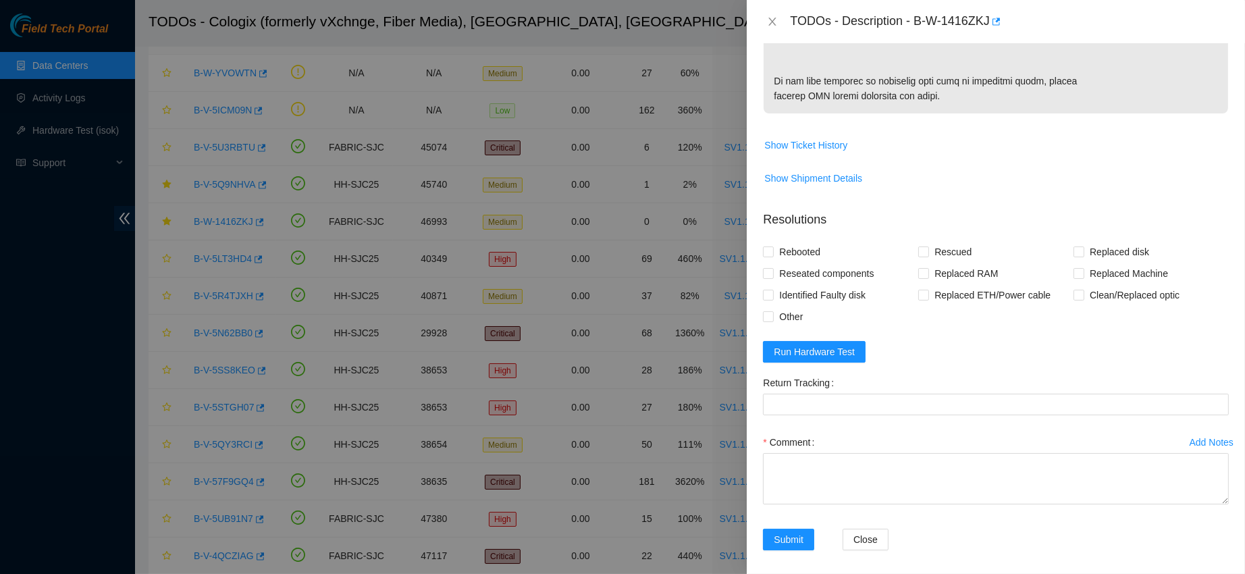
scroll to position [862, 0]
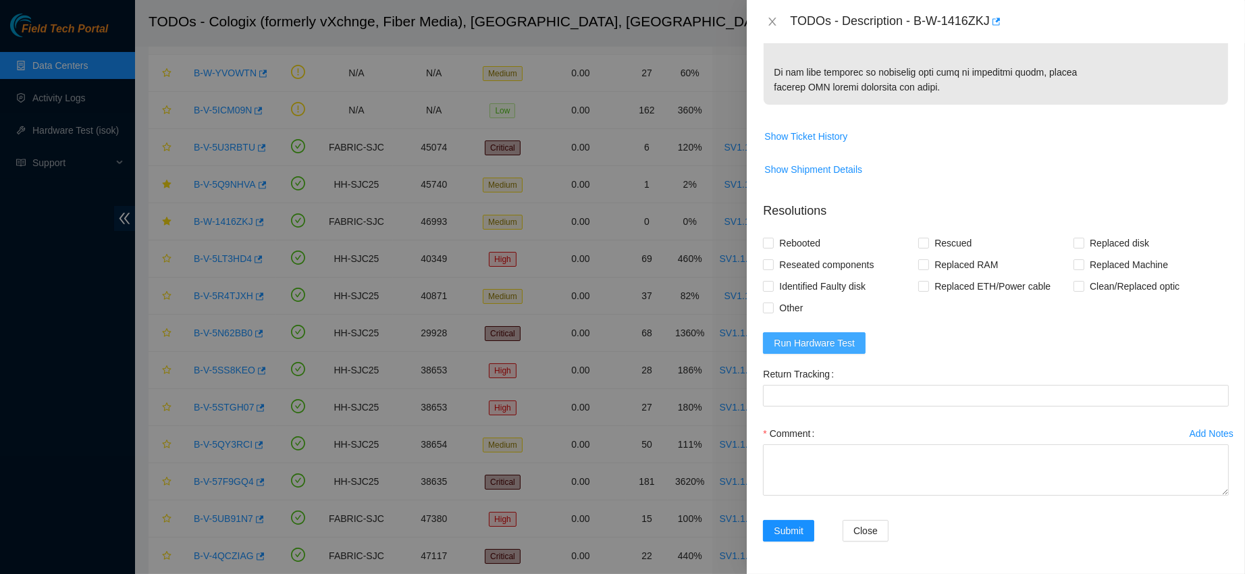
click at [812, 350] on span "Run Hardware Test" at bounding box center [814, 343] width 81 height 15
